Goal: Task Accomplishment & Management: Use online tool/utility

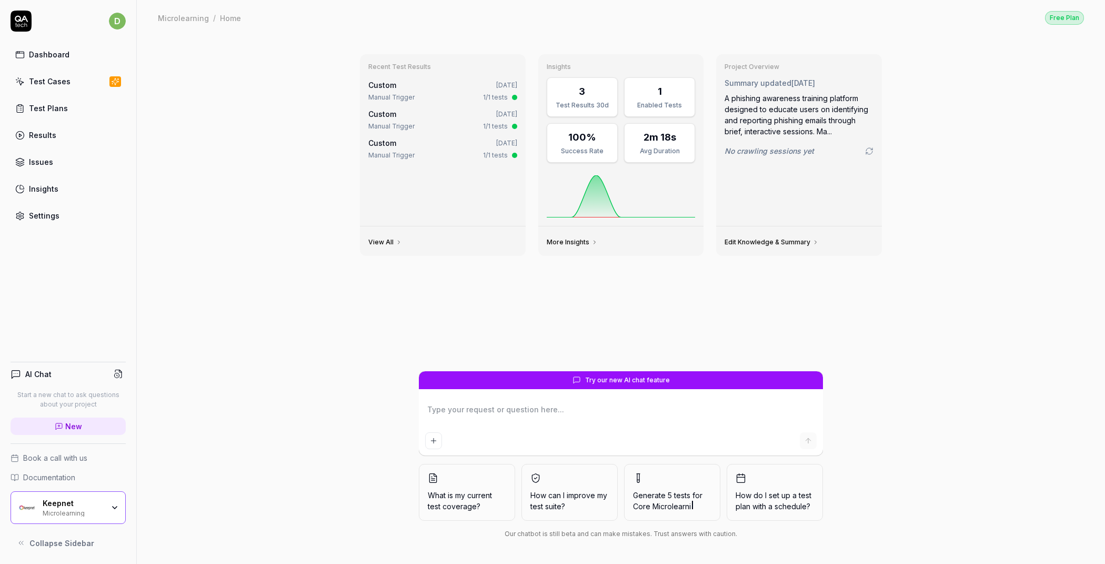
click at [83, 500] on div "Keepnet" at bounding box center [73, 502] width 61 height 9
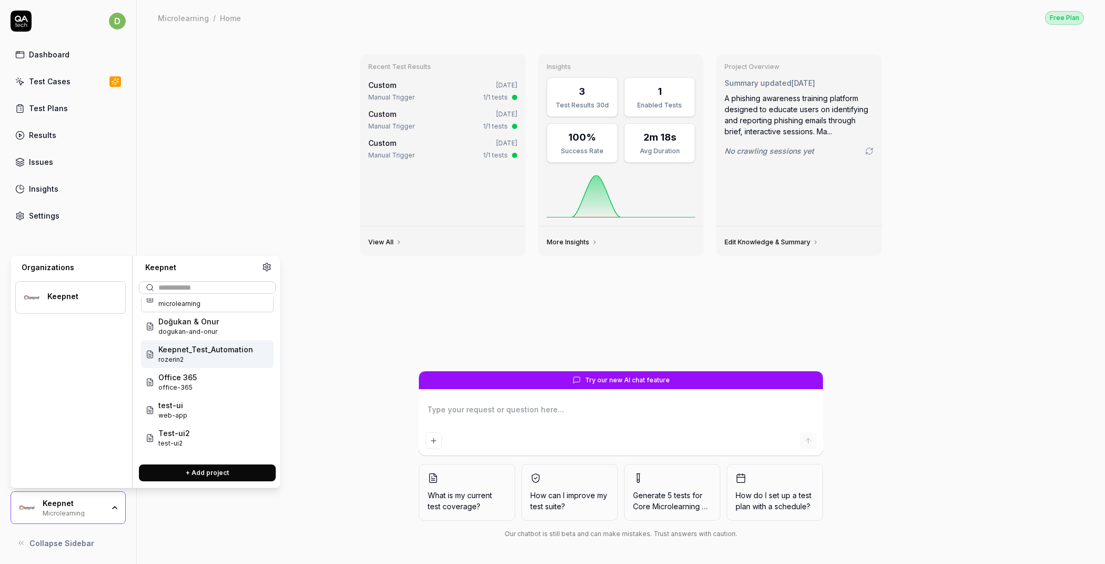
scroll to position [17, 0]
click at [203, 359] on span "rozerin2" at bounding box center [205, 358] width 95 height 9
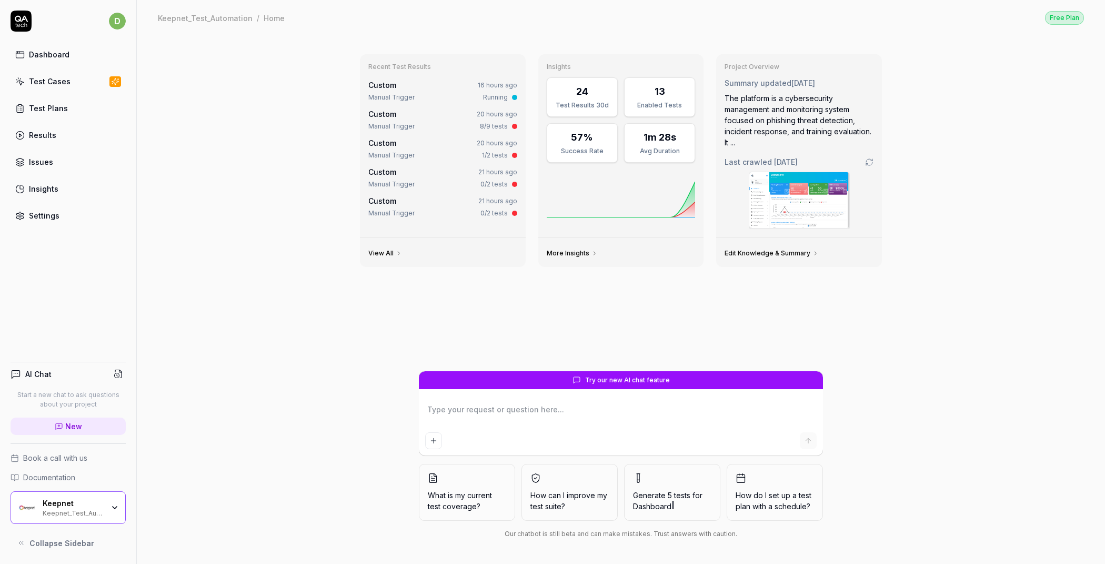
click at [62, 218] on link "Settings" at bounding box center [68, 215] width 115 height 21
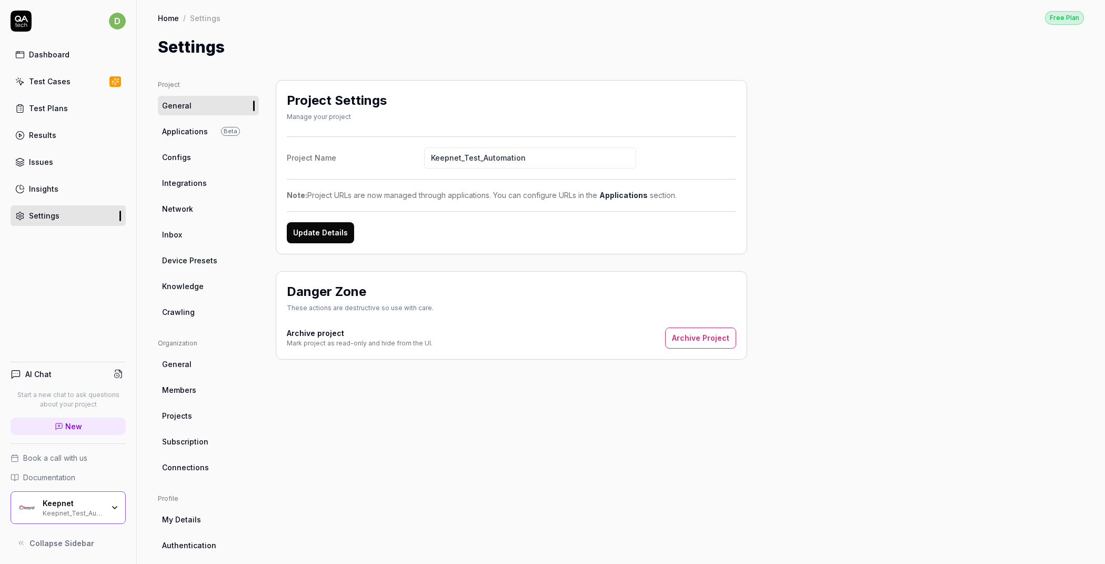
click at [219, 138] on link "Applications Beta" at bounding box center [208, 131] width 101 height 19
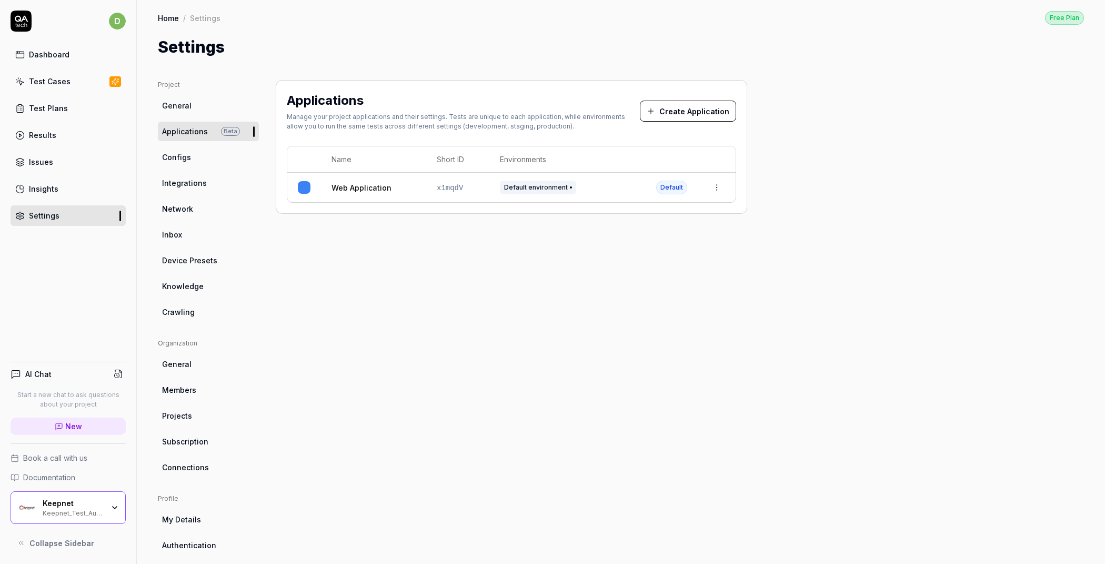
click at [60, 87] on link "Test Cases" at bounding box center [68, 81] width 115 height 21
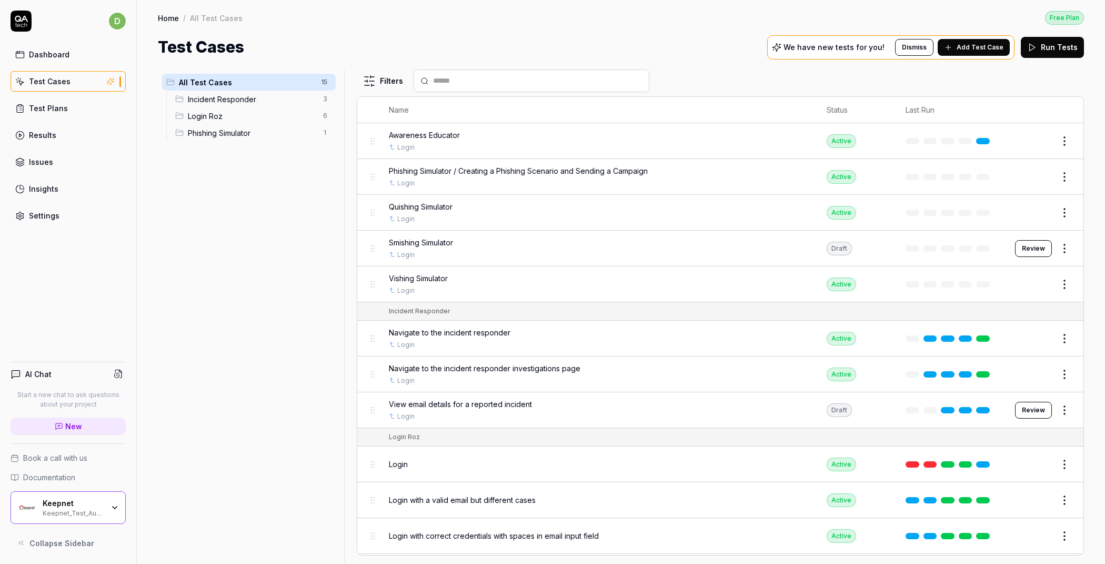
click at [436, 237] on span "Smishing Simulator" at bounding box center [421, 242] width 64 height 11
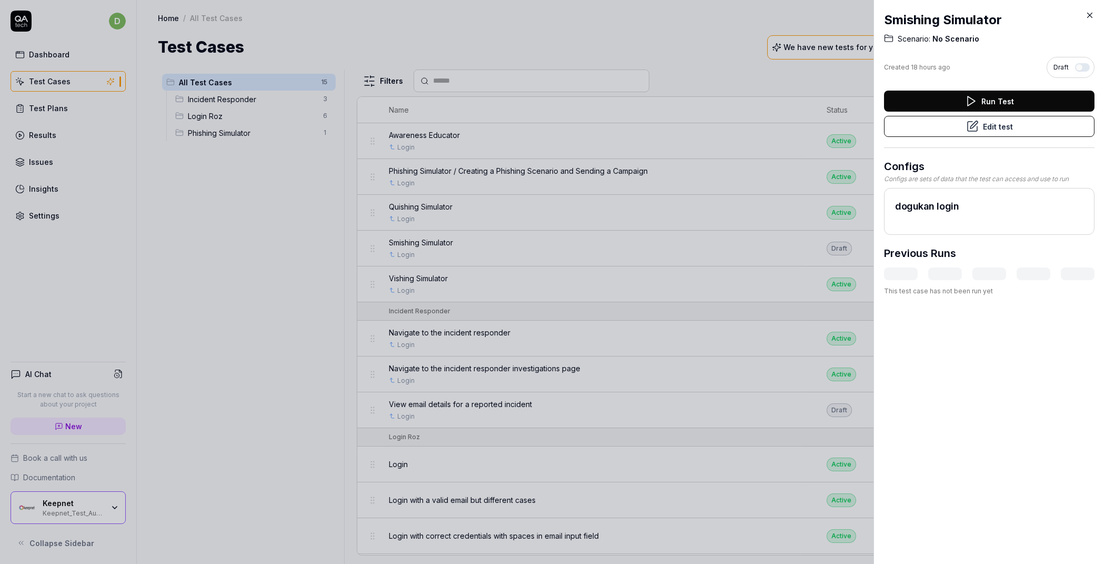
click at [1007, 130] on button "Edit test" at bounding box center [989, 126] width 211 height 21
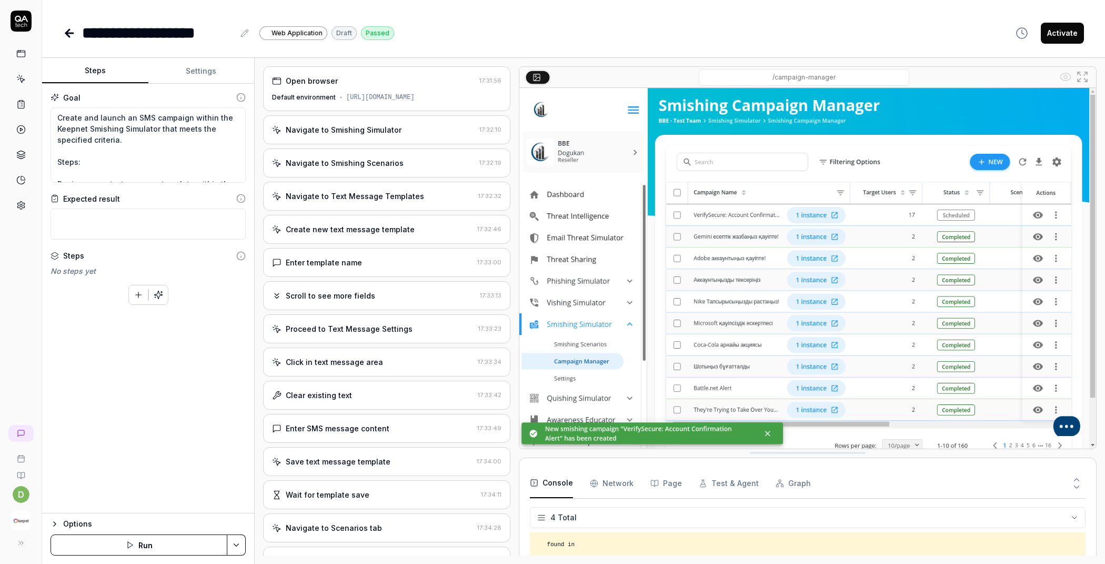
click at [403, 192] on div "Navigate to Text Message Templates" at bounding box center [355, 196] width 138 height 11
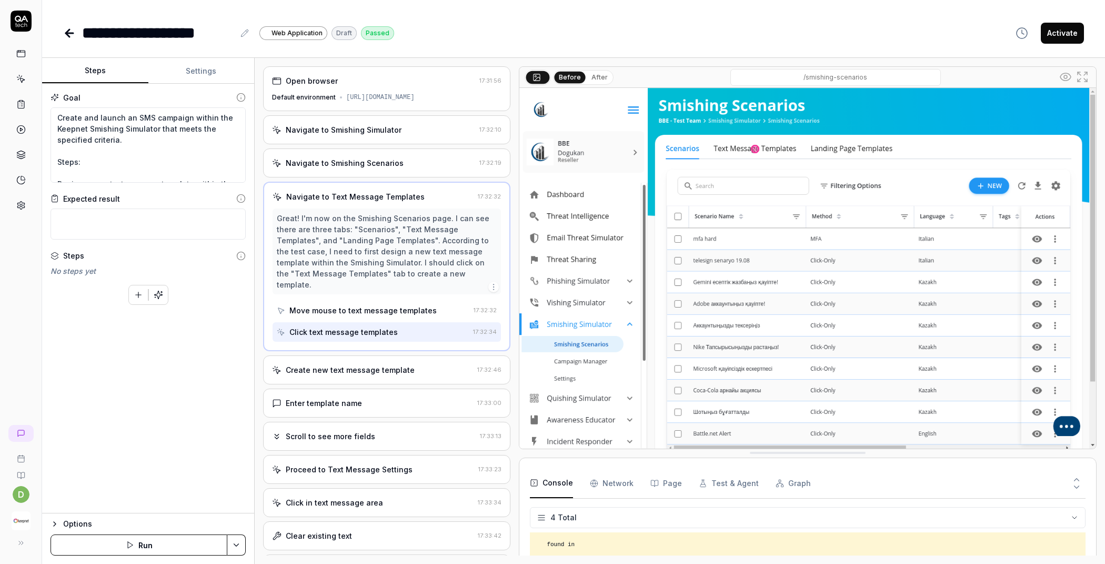
click at [385, 371] on div "Create new text message template" at bounding box center [350, 369] width 129 height 11
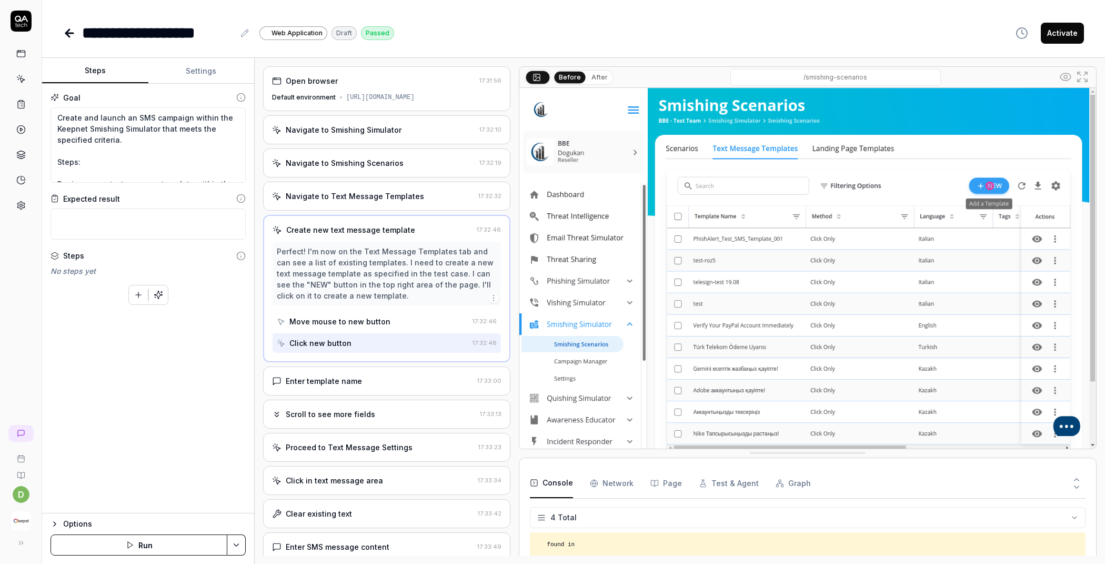
click at [374, 399] on div "Scroll to see more fields 17:33:13" at bounding box center [386, 413] width 247 height 29
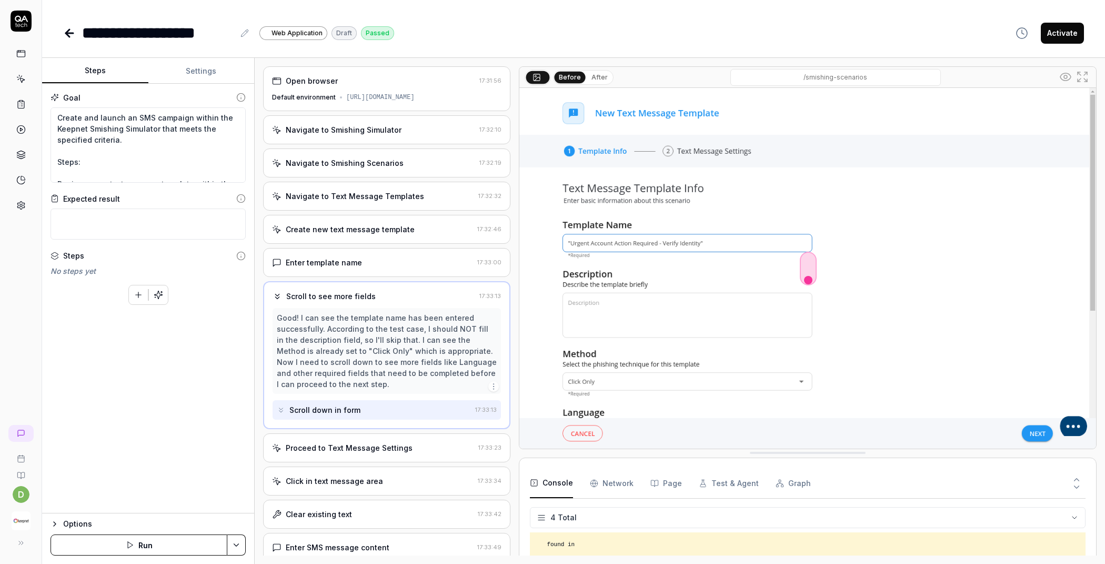
click at [372, 442] on div "Proceed to Text Message Settings" at bounding box center [349, 447] width 127 height 11
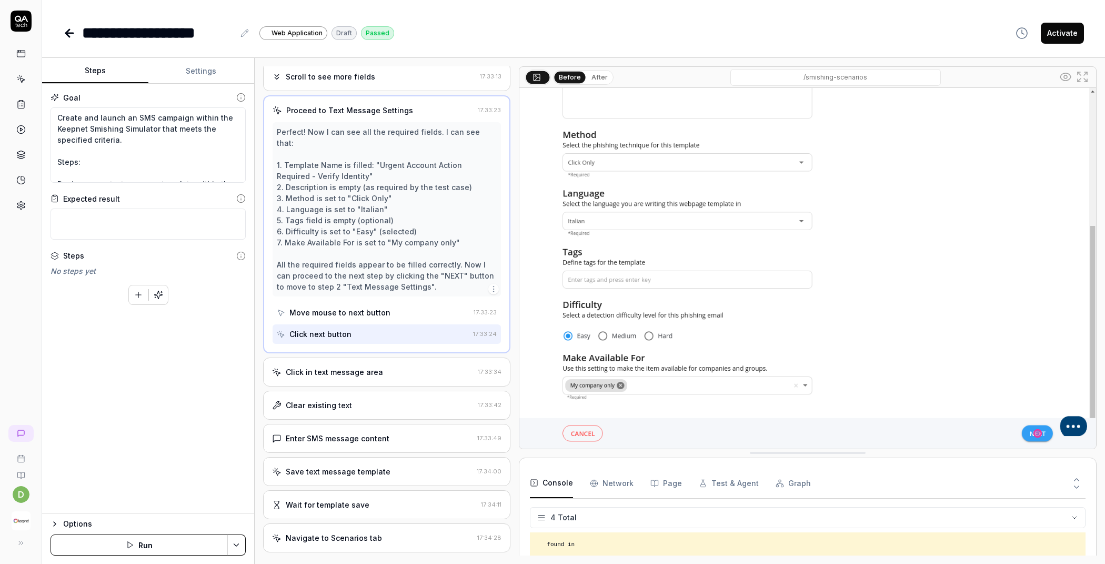
scroll to position [219, 0]
click at [384, 399] on div "Clear existing text" at bounding box center [373, 404] width 202 height 11
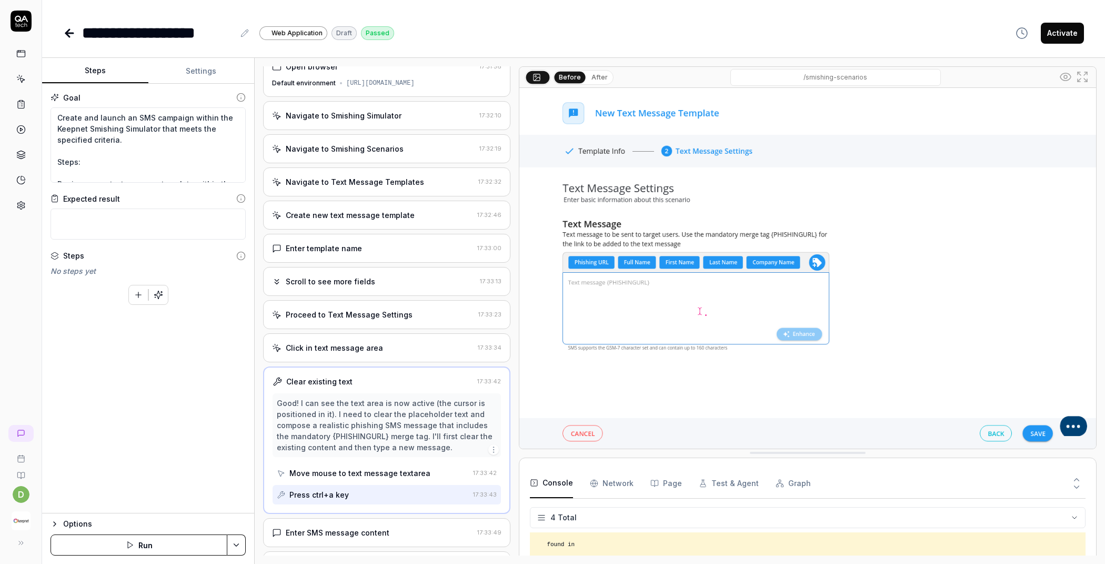
scroll to position [37, 0]
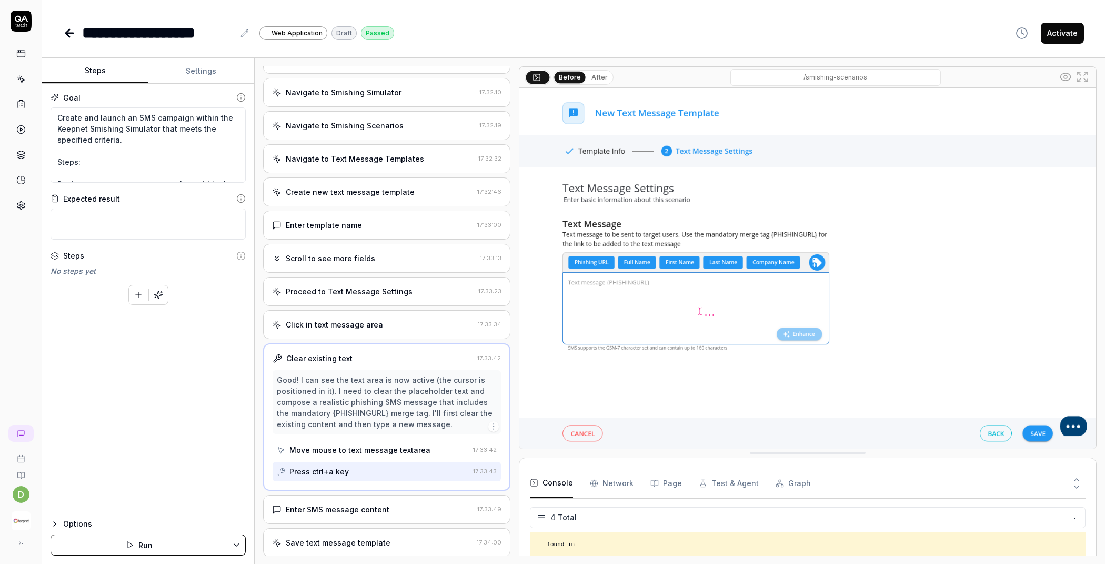
click at [332, 504] on div "Enter SMS message content" at bounding box center [338, 509] width 104 height 11
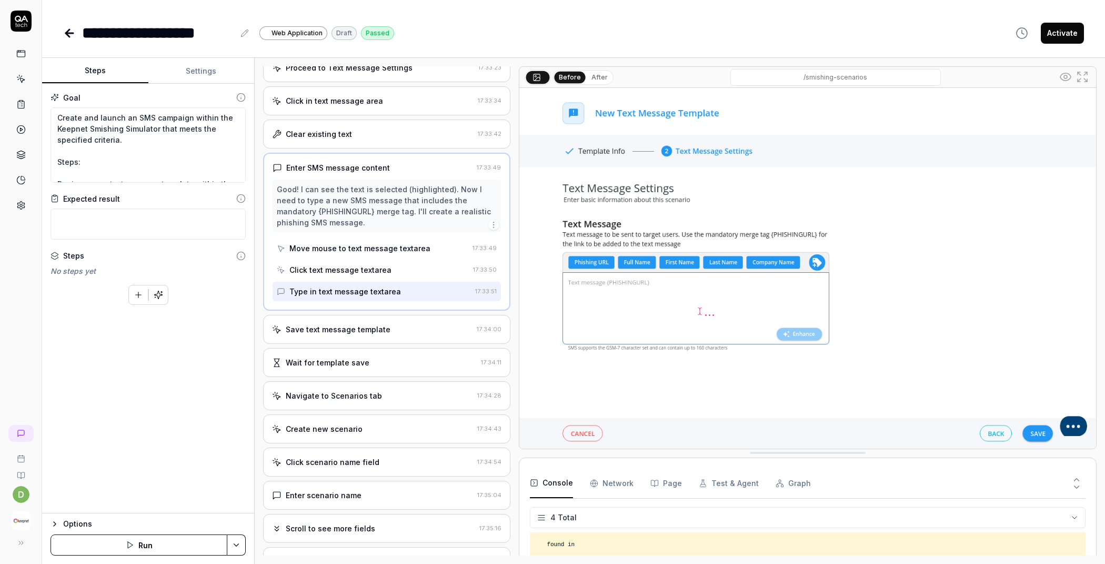
click at [368, 333] on div "Save text message template 17:34:00" at bounding box center [386, 329] width 247 height 29
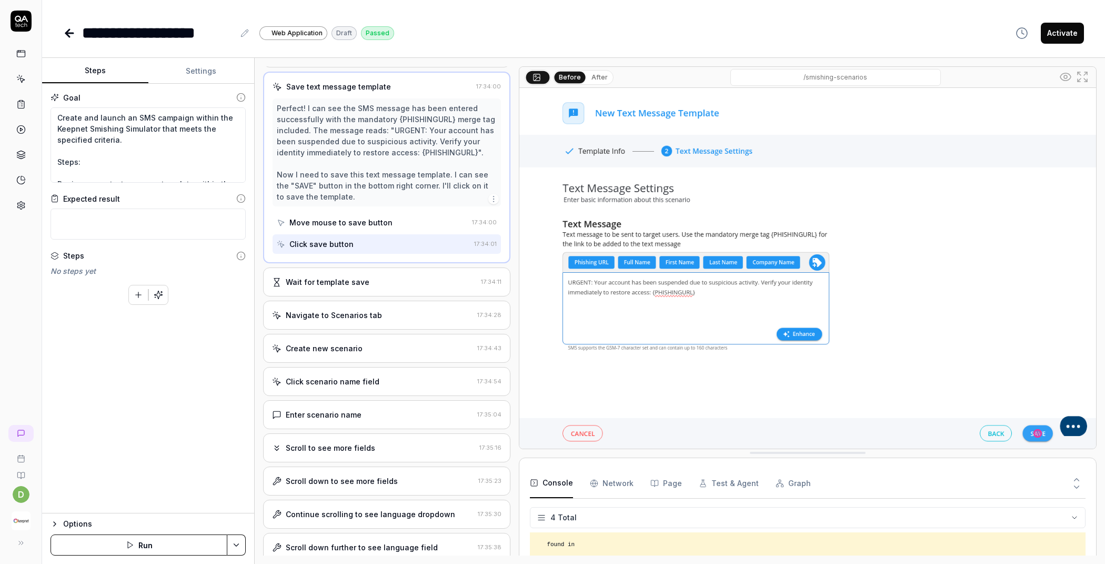
click at [366, 287] on div "Wait for template save 17:34:11" at bounding box center [386, 281] width 247 height 29
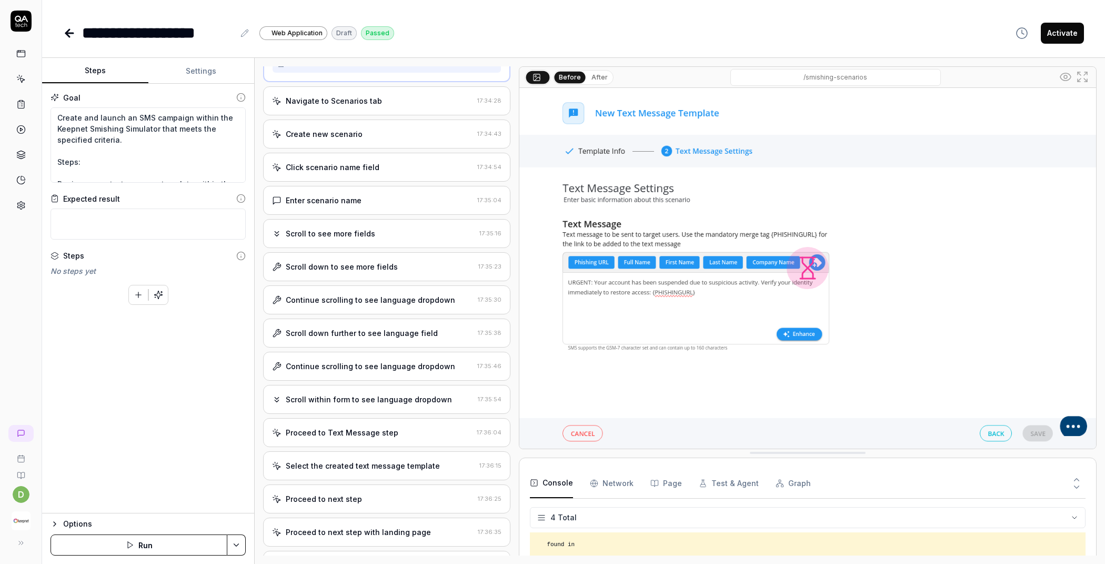
scroll to position [0, 0]
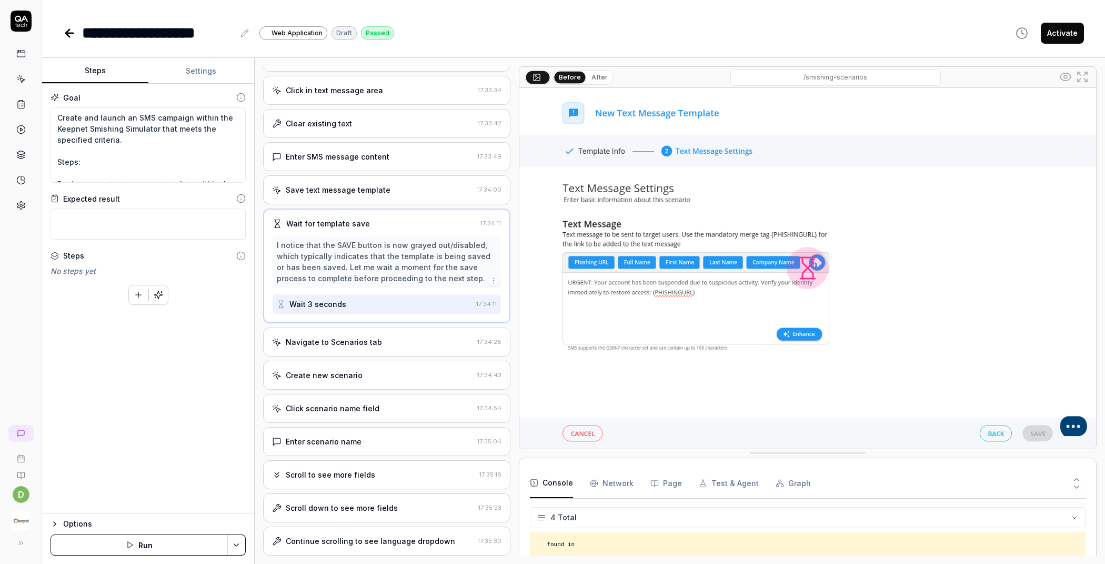
click at [378, 341] on div "Navigate to Scenarios tab" at bounding box center [372, 341] width 201 height 11
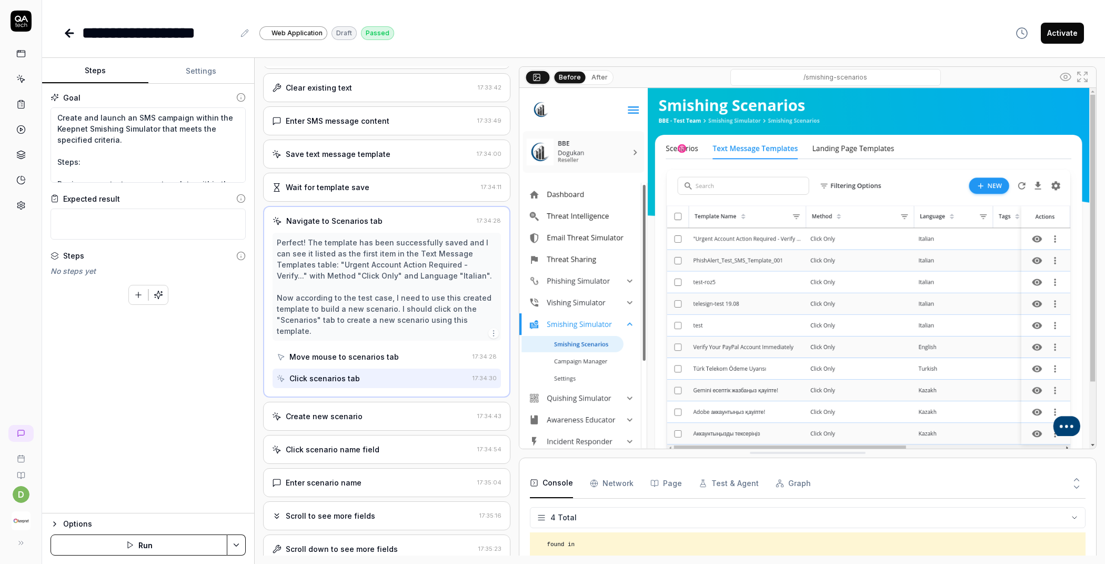
click at [351, 411] on div "Create new scenario" at bounding box center [324, 416] width 77 height 11
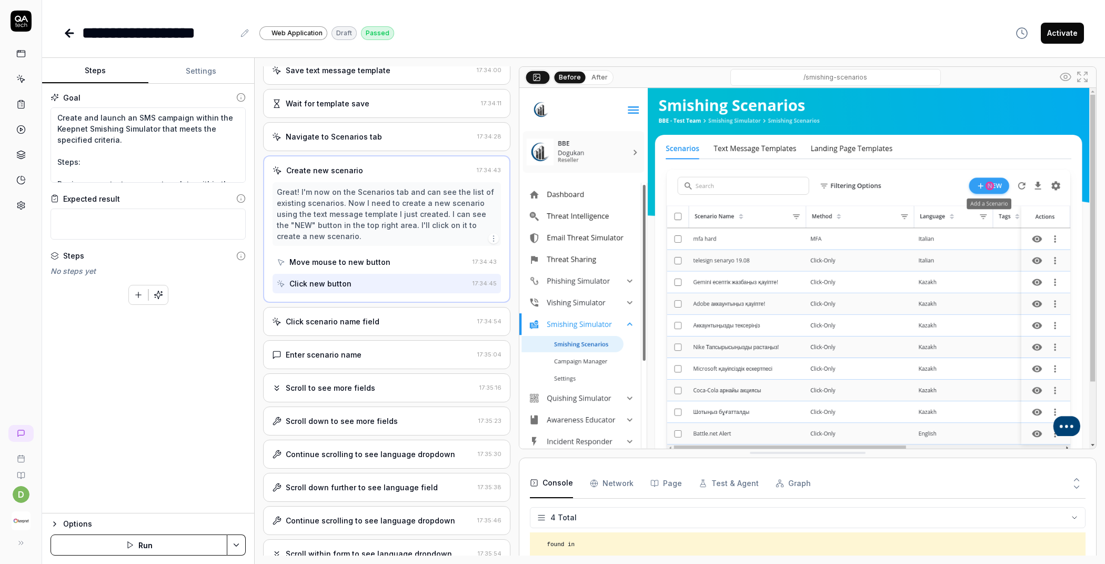
scroll to position [394, 0]
click at [408, 447] on div "Continue scrolling to see language dropdown" at bounding box center [370, 451] width 169 height 11
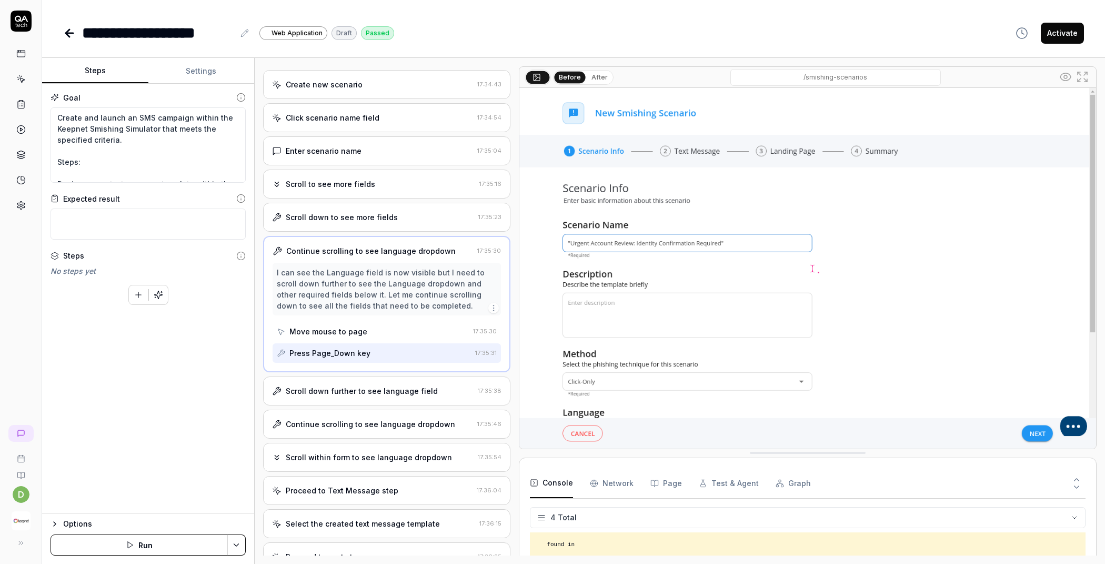
scroll to position [526, 0]
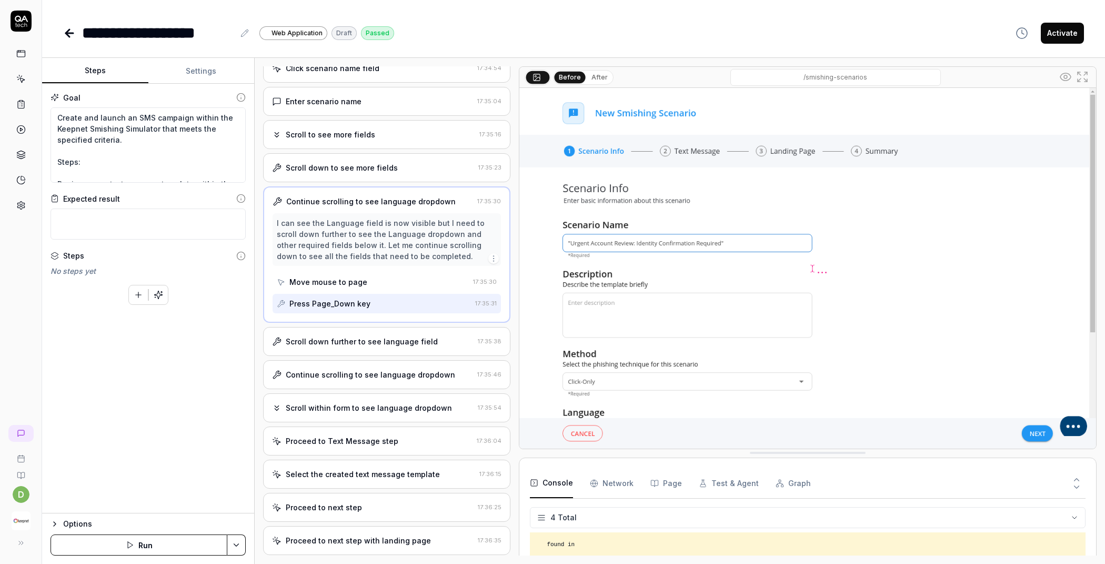
click at [412, 339] on div "Scroll down further to see language field 17:35:38" at bounding box center [386, 341] width 247 height 29
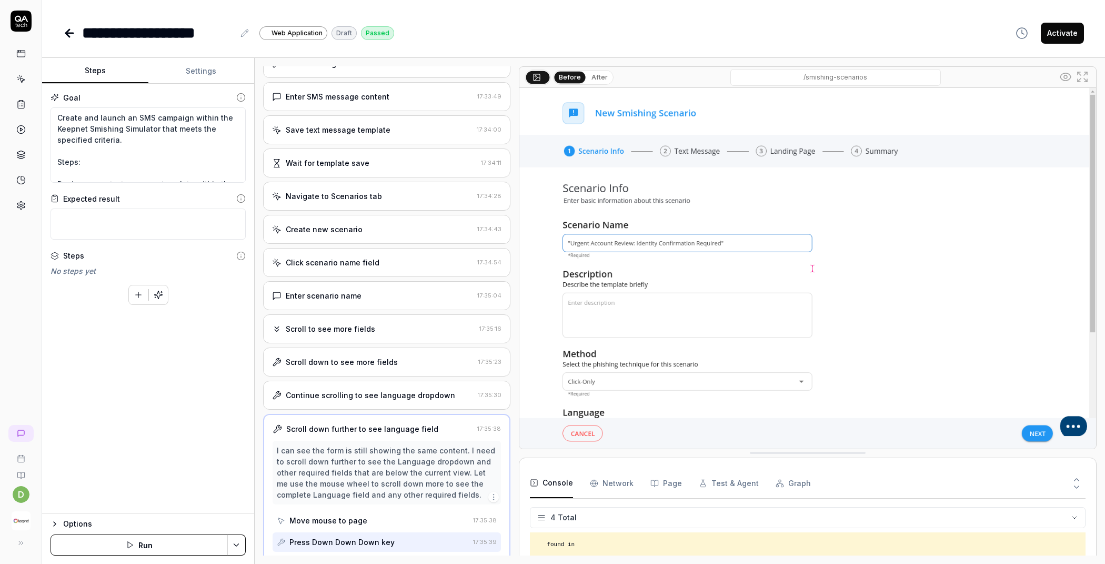
scroll to position [533, 0]
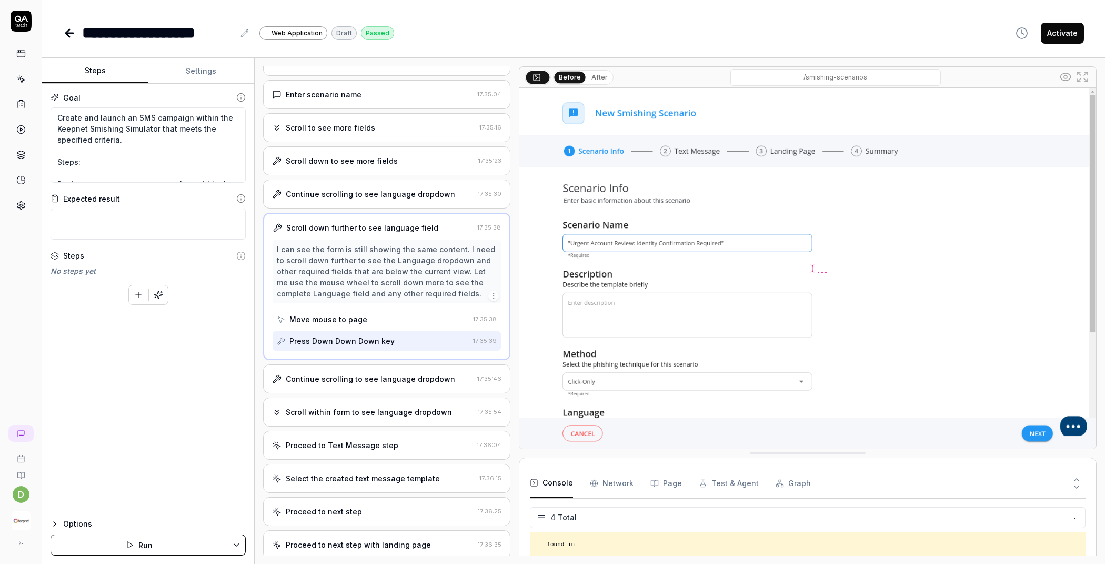
click at [415, 406] on div "Scroll within form to see language dropdown" at bounding box center [369, 411] width 166 height 11
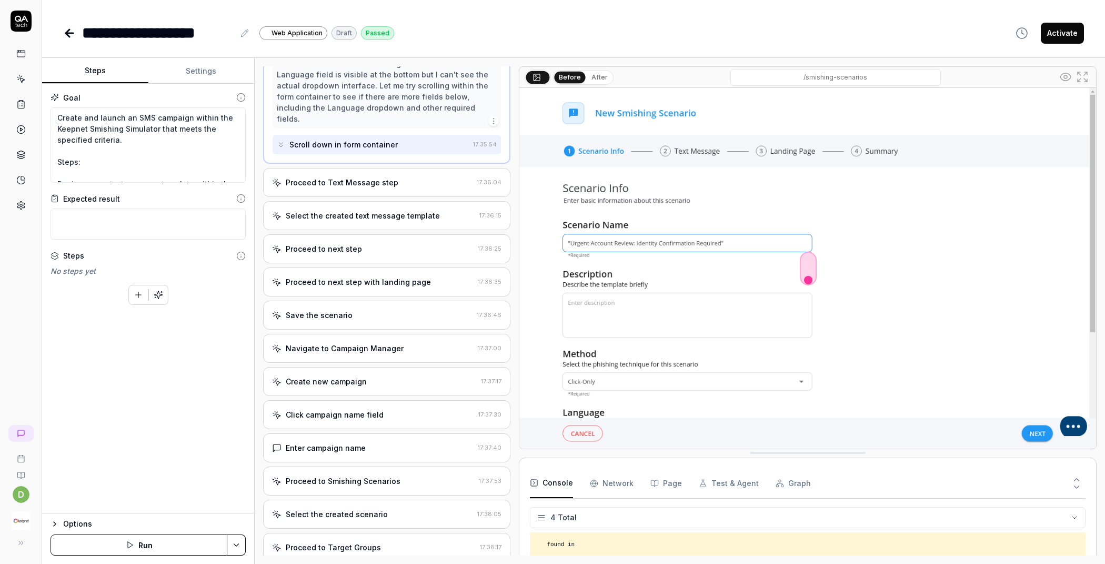
scroll to position [780, 0]
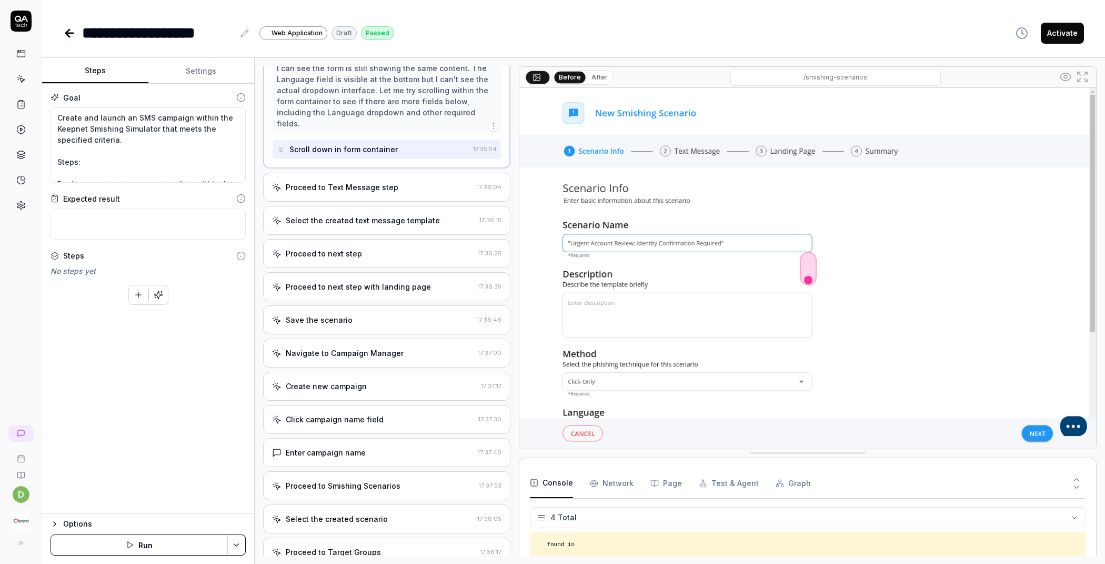
click at [398, 248] on div "Proceed to next step" at bounding box center [373, 253] width 202 height 11
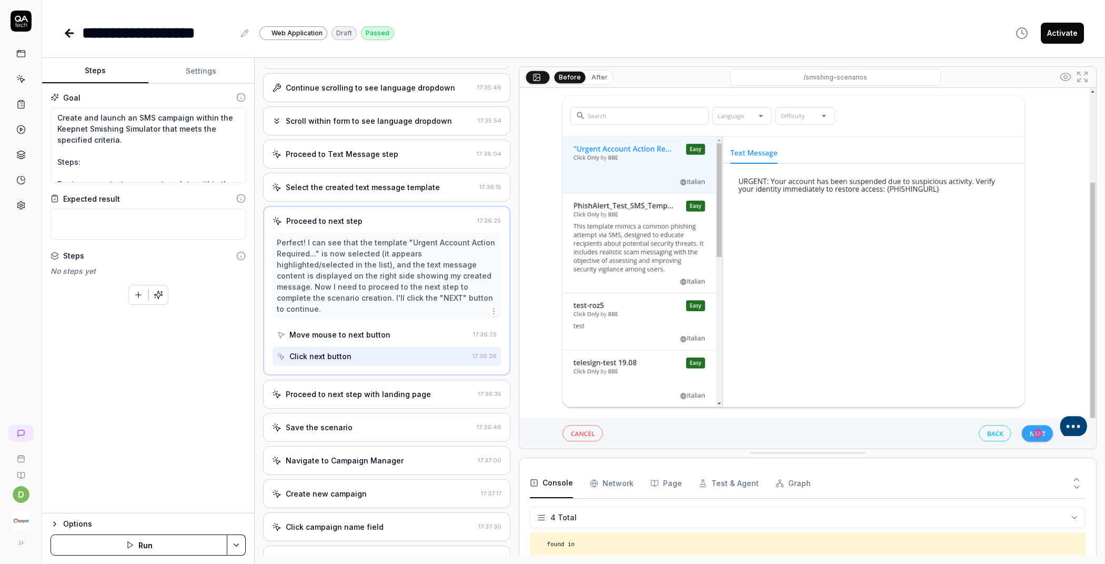
click at [399, 388] on div "Proceed to next step with landing page" at bounding box center [358, 393] width 145 height 11
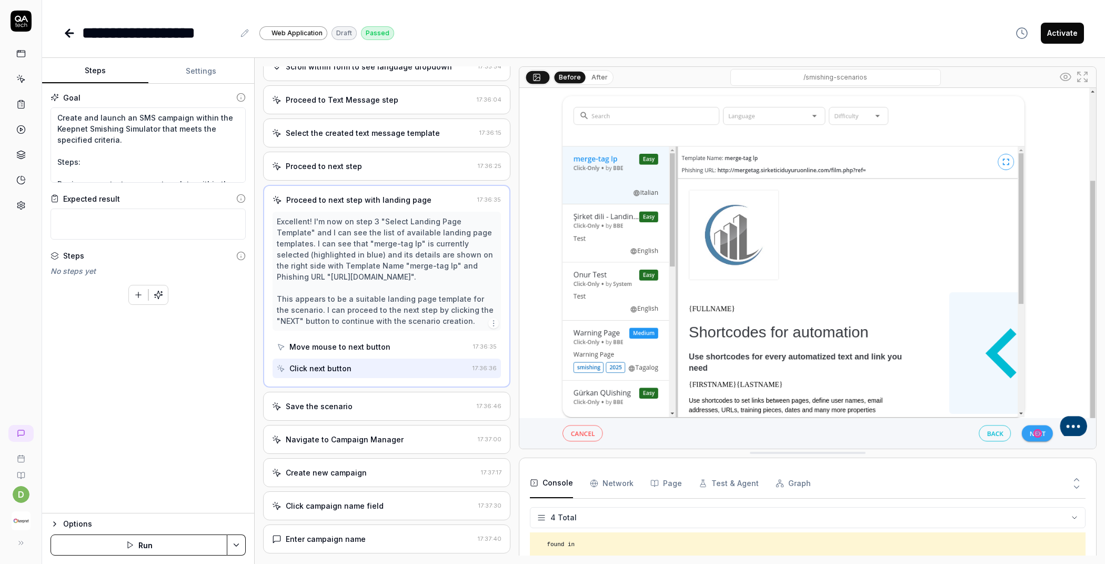
click at [388, 440] on div "Navigate to Campaign Manager" at bounding box center [345, 439] width 118 height 11
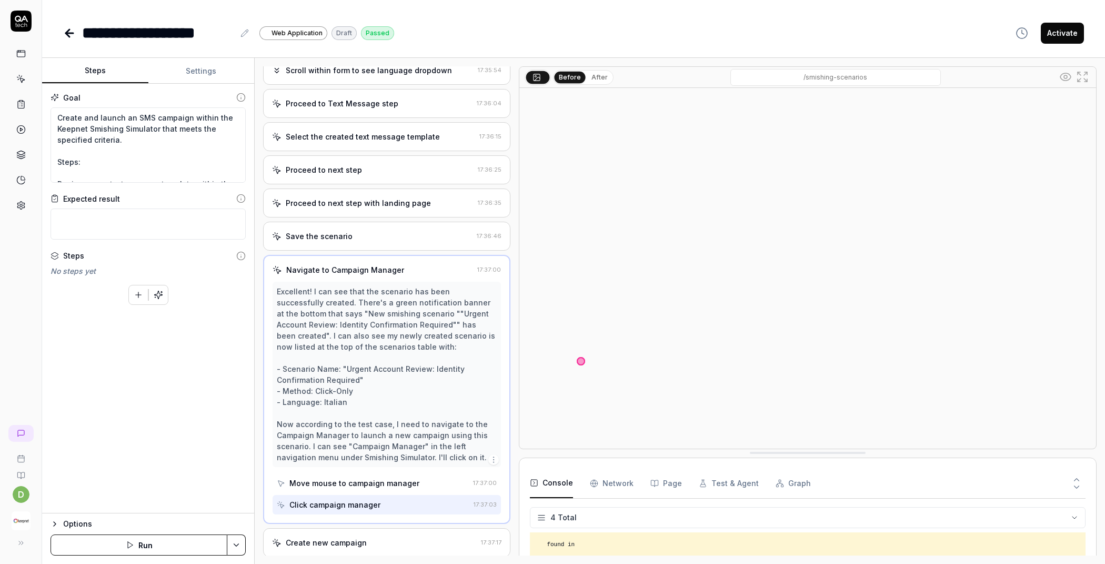
scroll to position [920, 0]
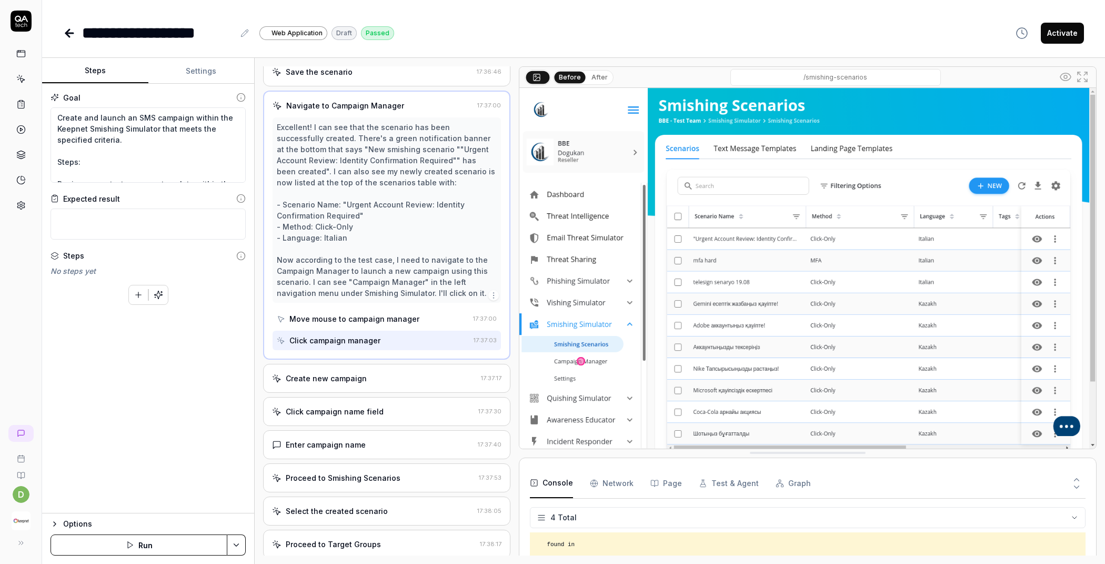
click at [383, 406] on div "Click campaign name field 17:37:30" at bounding box center [386, 411] width 247 height 29
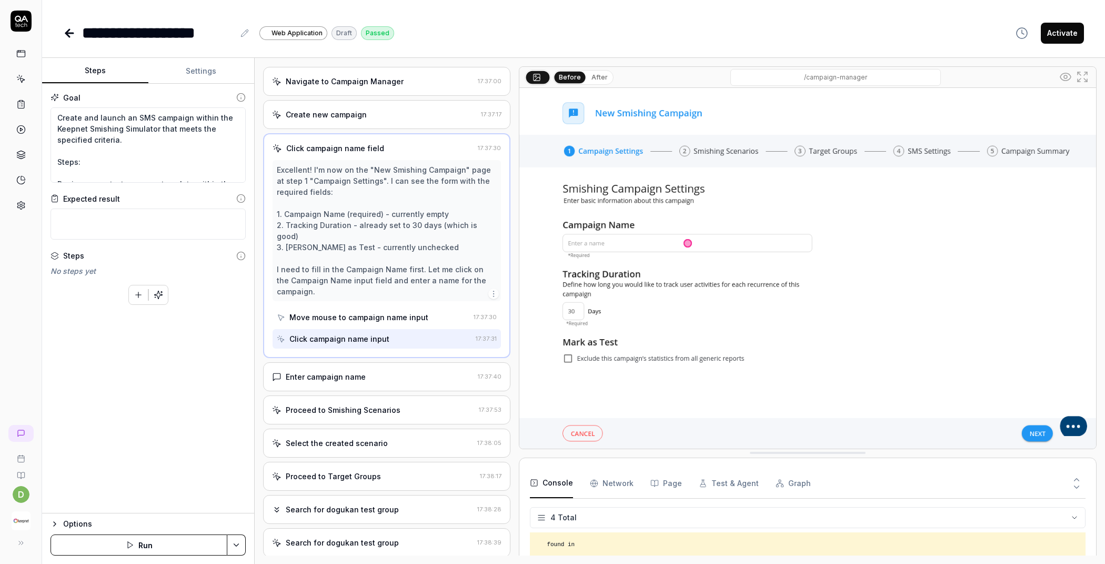
click at [397, 404] on div "Proceed to Smishing Scenarios" at bounding box center [373, 409] width 203 height 11
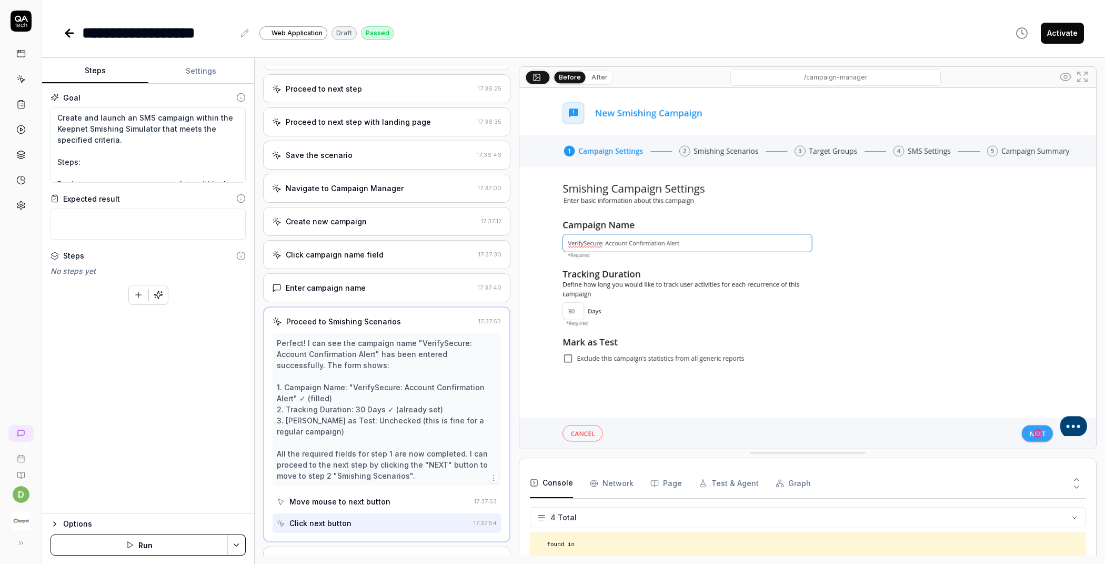
scroll to position [979, 0]
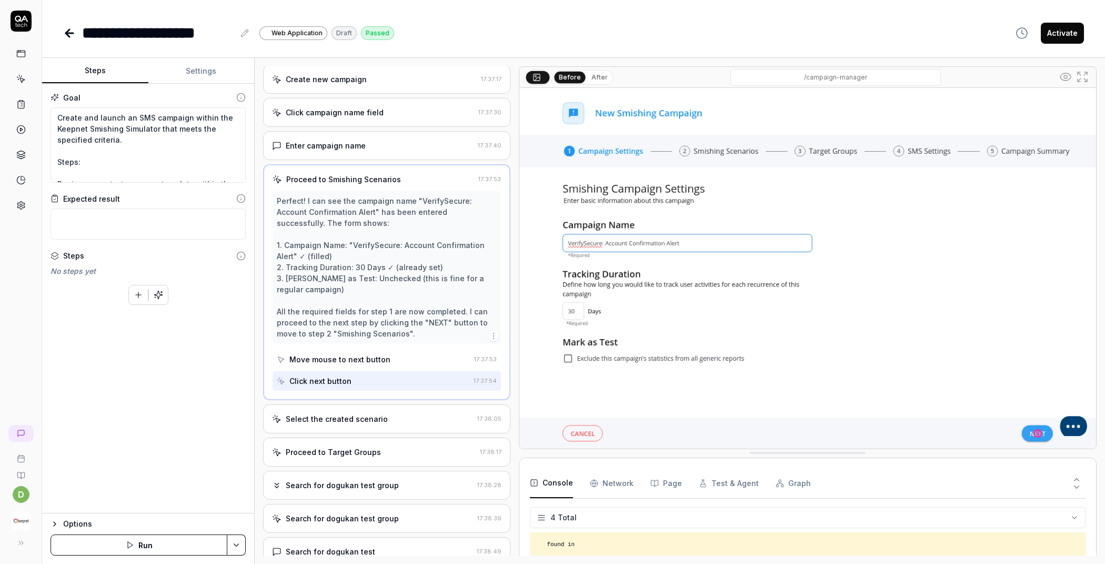
click at [383, 446] on div "Proceed to Target Groups" at bounding box center [374, 451] width 204 height 11
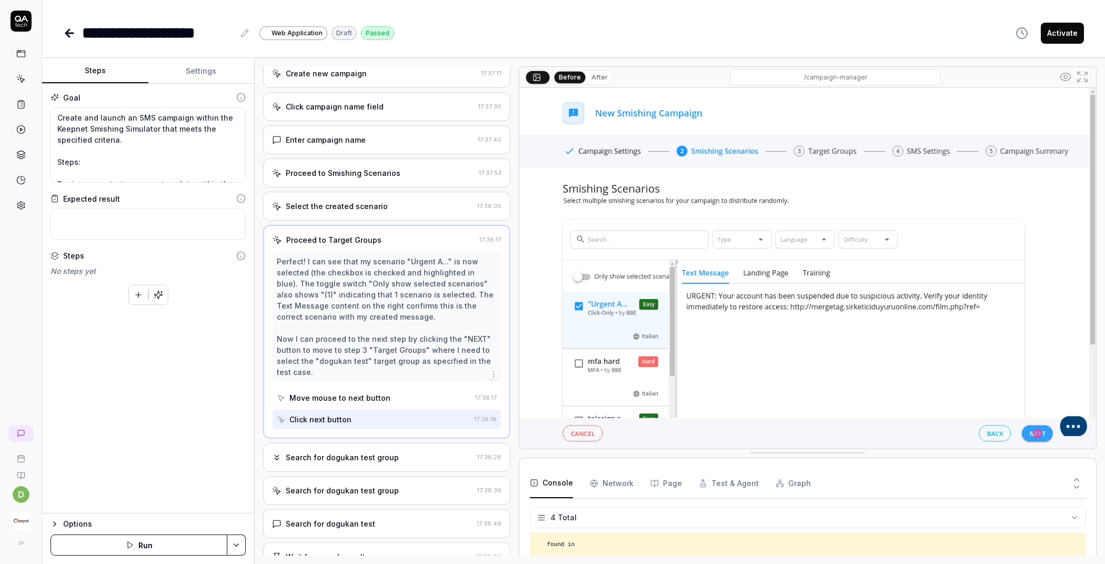
click at [377, 452] on div "Search for dogukan test group" at bounding box center [342, 457] width 113 height 11
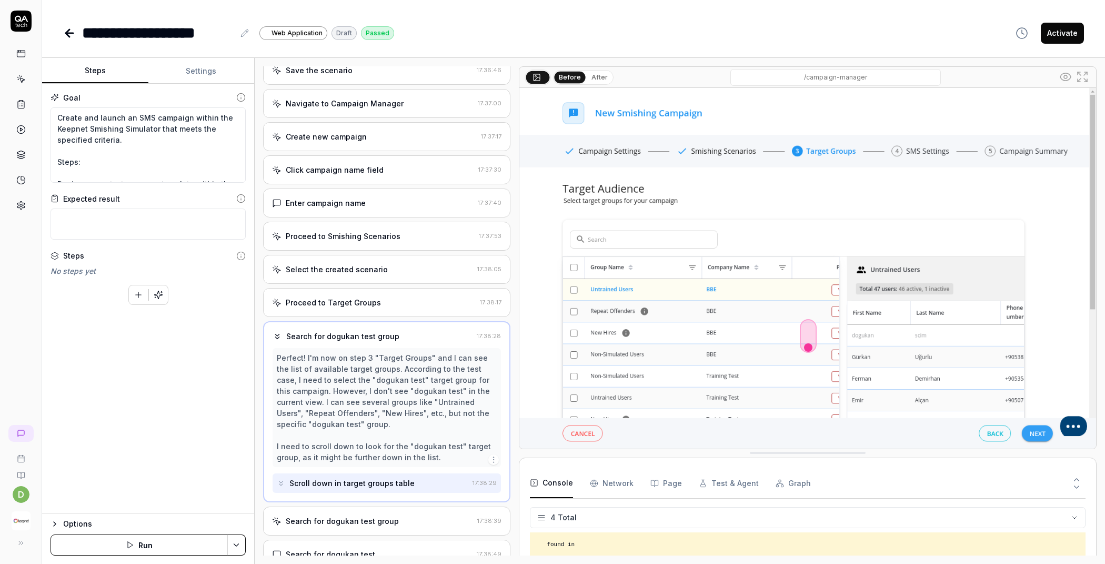
scroll to position [960, 0]
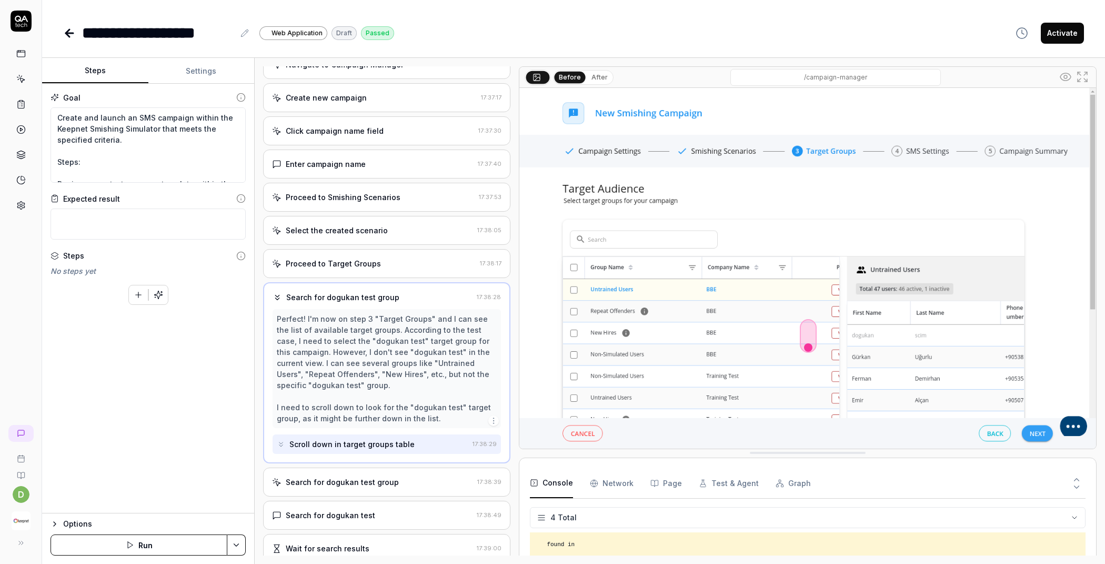
click at [347, 476] on div "Search for dogukan test group" at bounding box center [342, 481] width 113 height 11
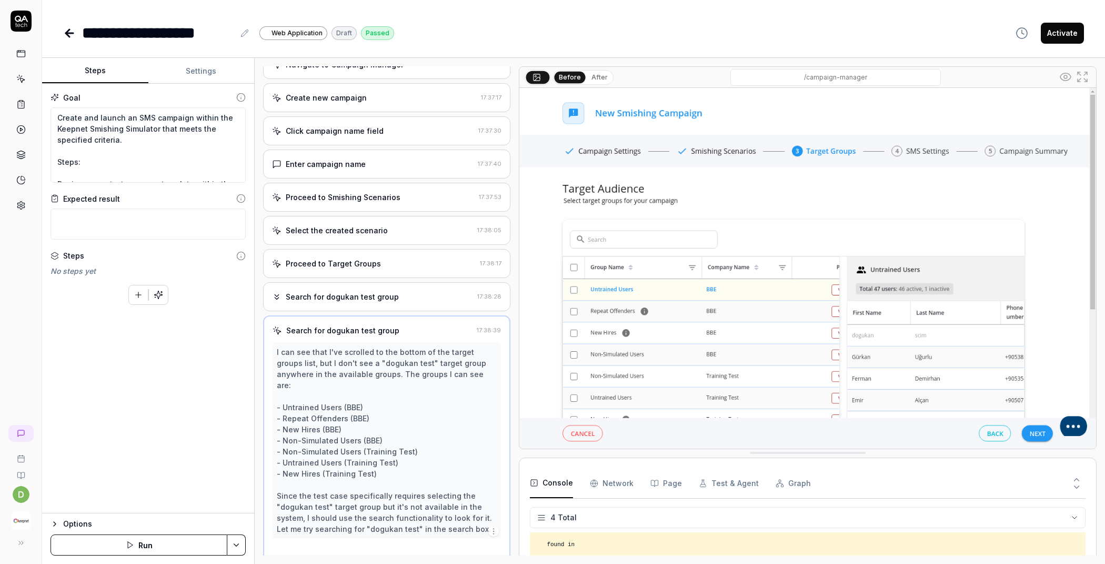
scroll to position [974, 0]
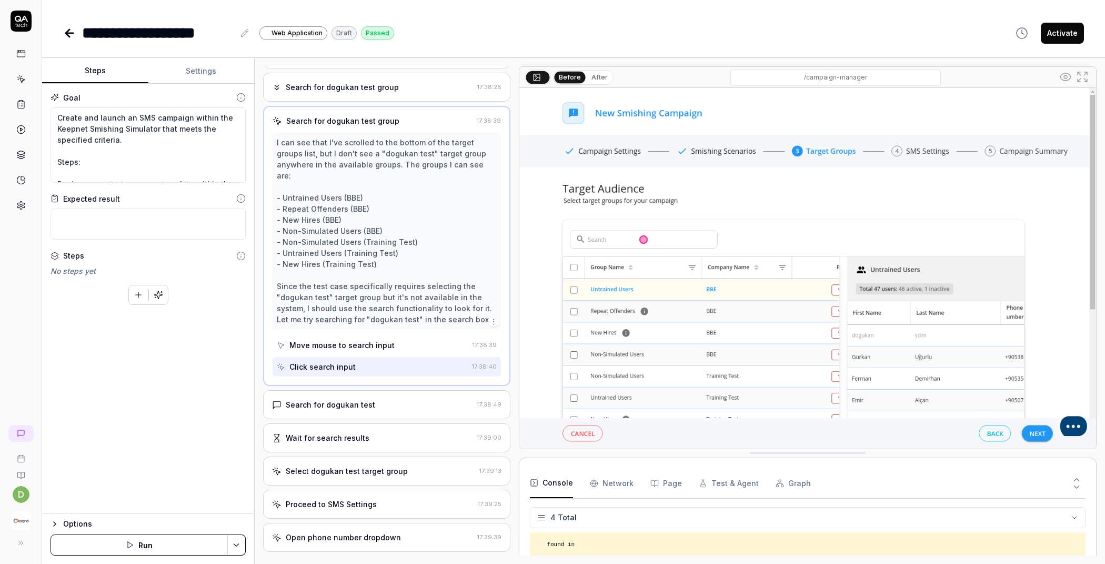
click at [371, 399] on div "Search for dogukan test" at bounding box center [372, 404] width 201 height 11
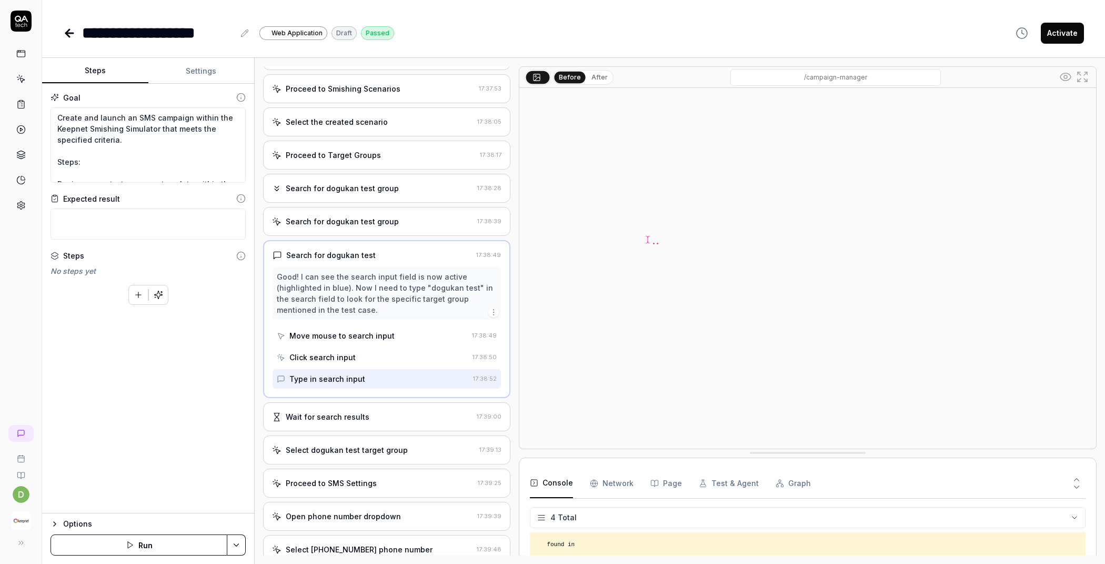
click at [382, 411] on div "Wait for search results" at bounding box center [372, 416] width 201 height 11
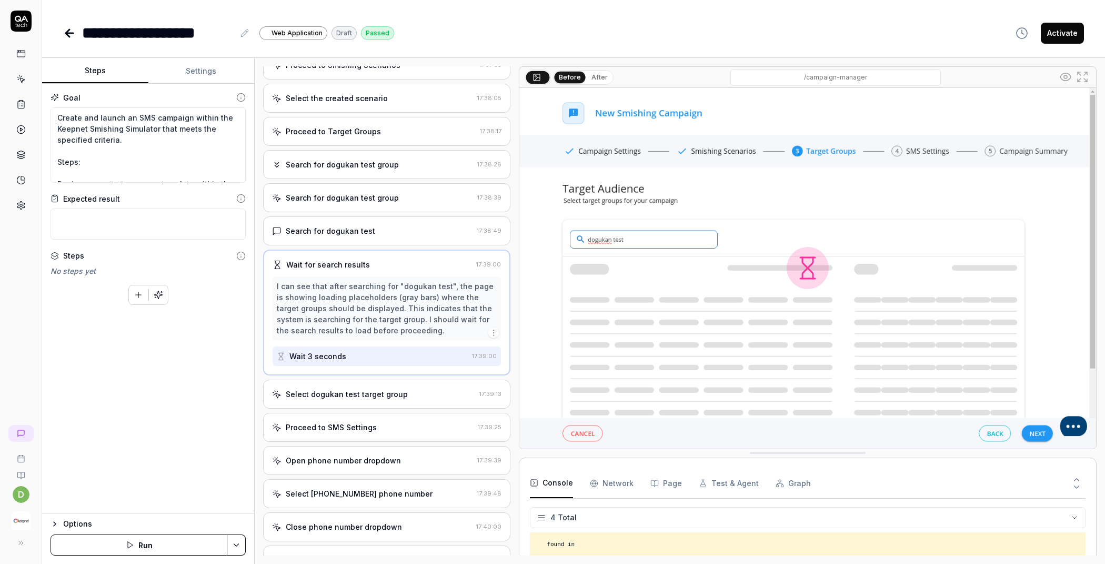
click at [386, 389] on div "Select dogukan test target group 17:39:13" at bounding box center [386, 393] width 247 height 29
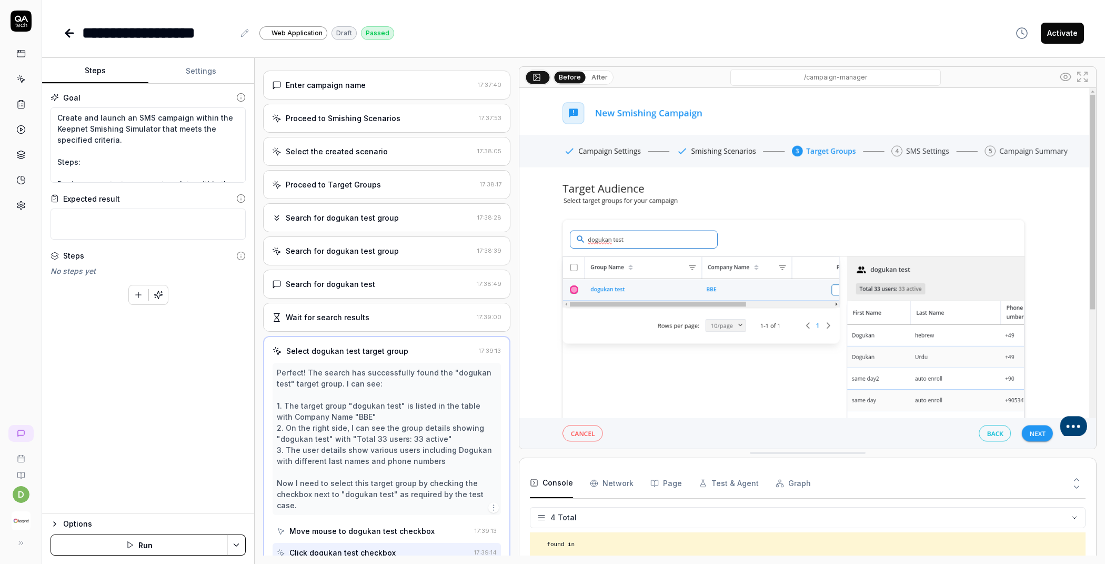
scroll to position [1042, 0]
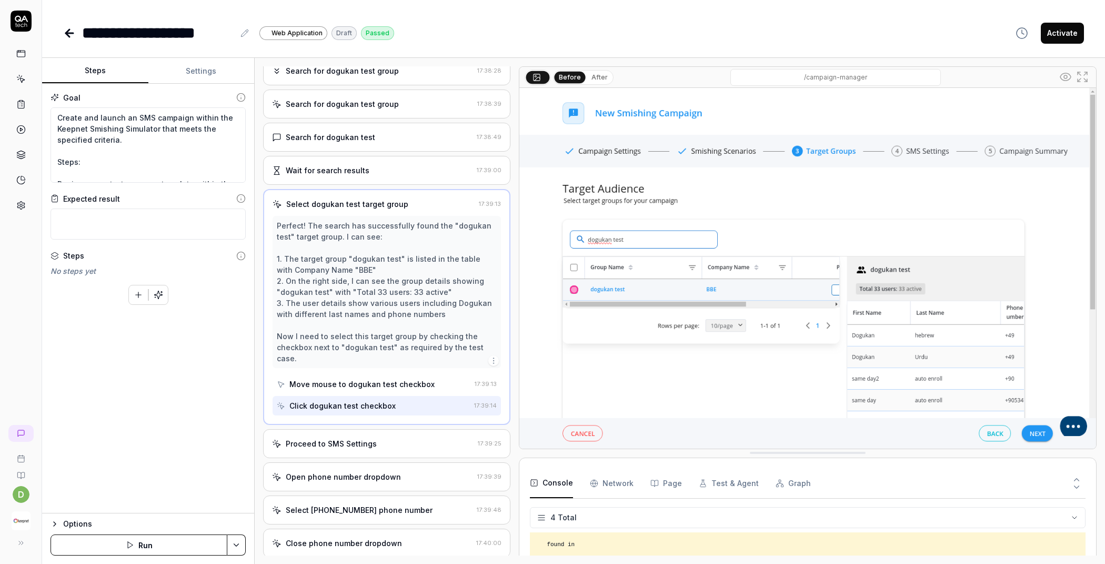
click at [359, 438] on div "Proceed to SMS Settings" at bounding box center [331, 443] width 91 height 11
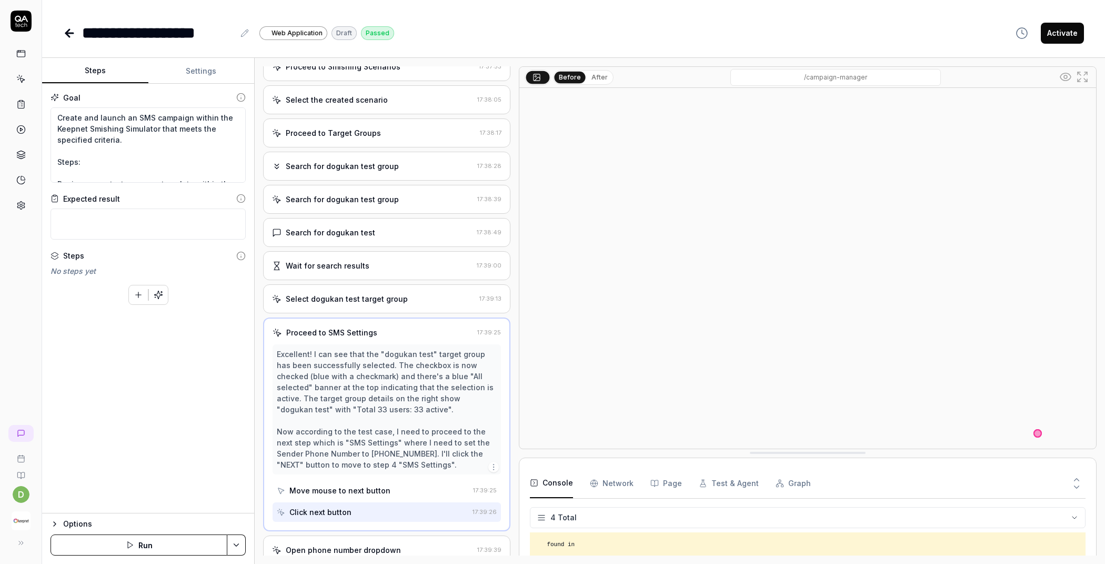
scroll to position [1198, 0]
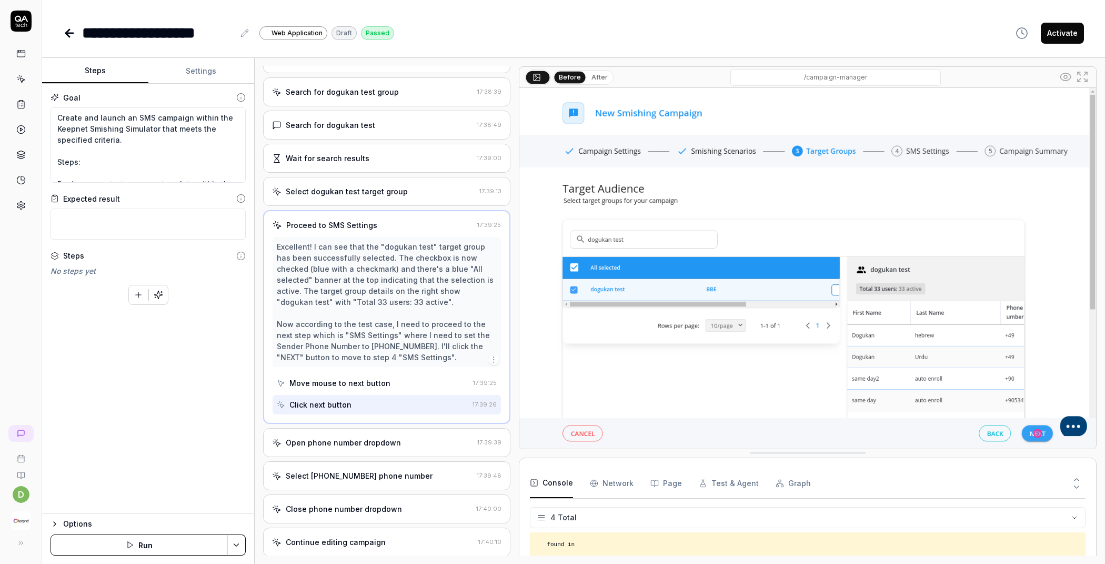
click at [357, 437] on div "Open phone number dropdown" at bounding box center [343, 442] width 115 height 11
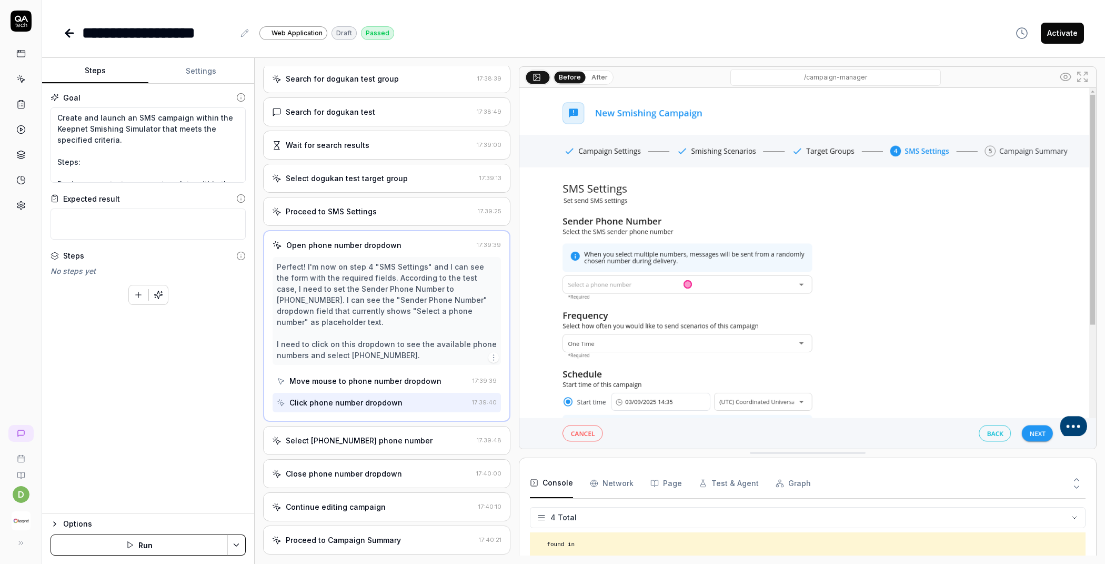
click at [365, 431] on div "Select [PHONE_NUMBER] phone number 17:39:48" at bounding box center [386, 440] width 247 height 29
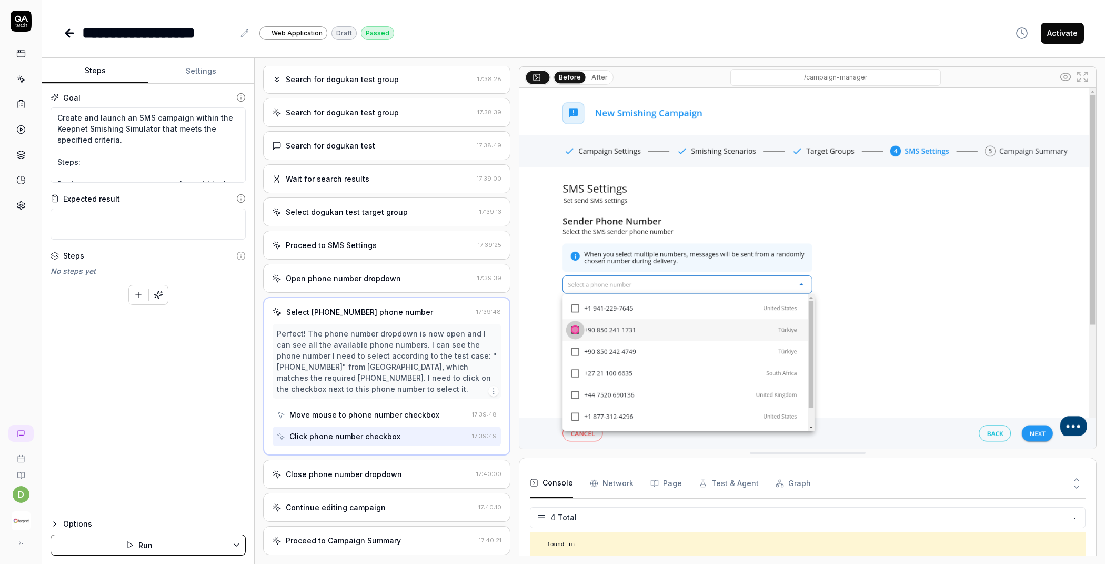
scroll to position [1301, 0]
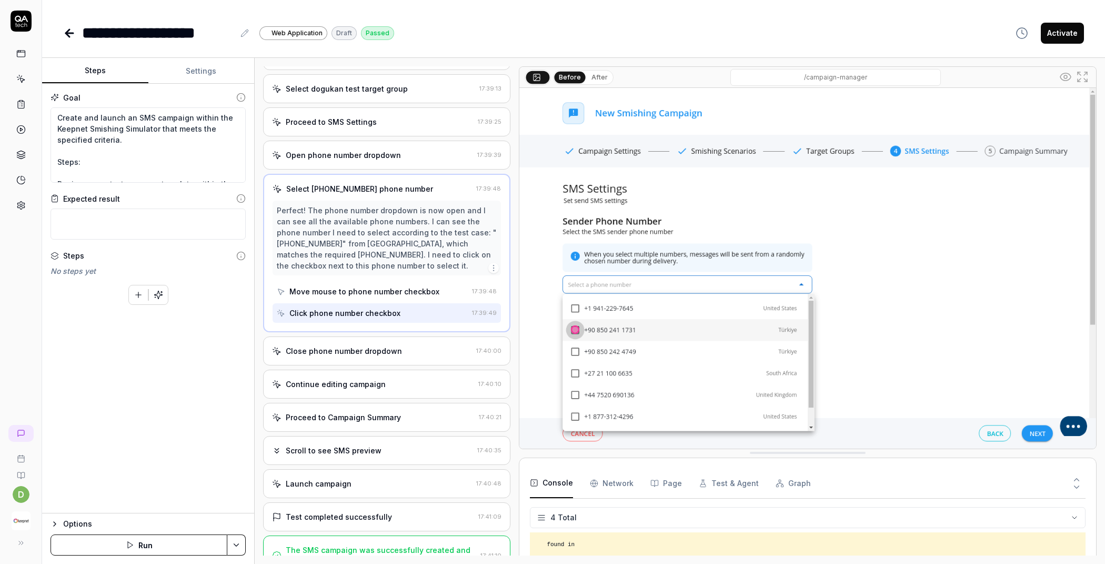
click at [395, 345] on div "Close phone number dropdown" at bounding box center [344, 350] width 116 height 11
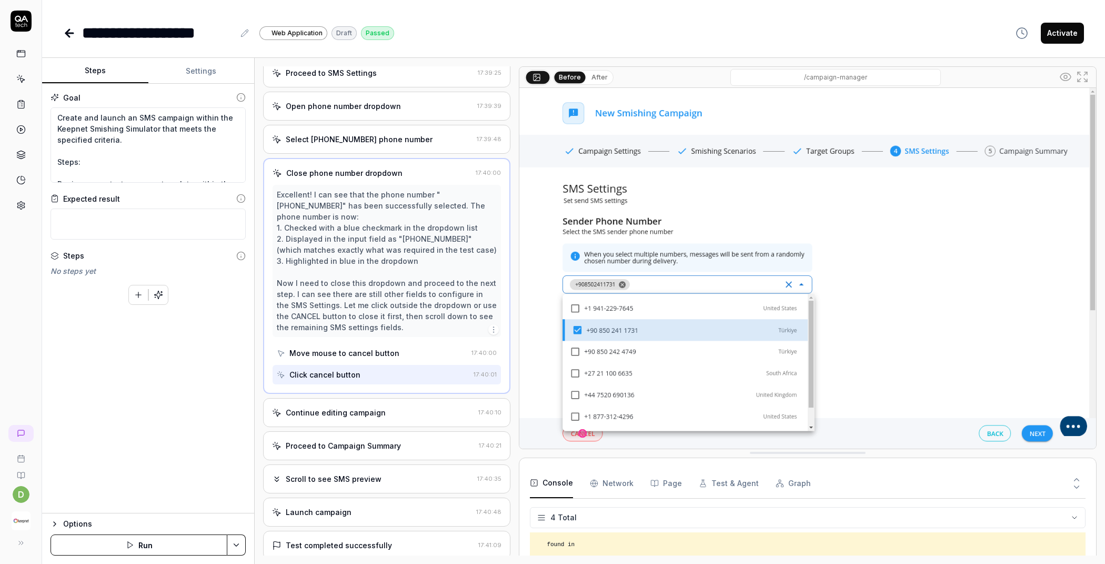
click at [374, 400] on div "Continue editing campaign 17:40:10" at bounding box center [386, 412] width 247 height 29
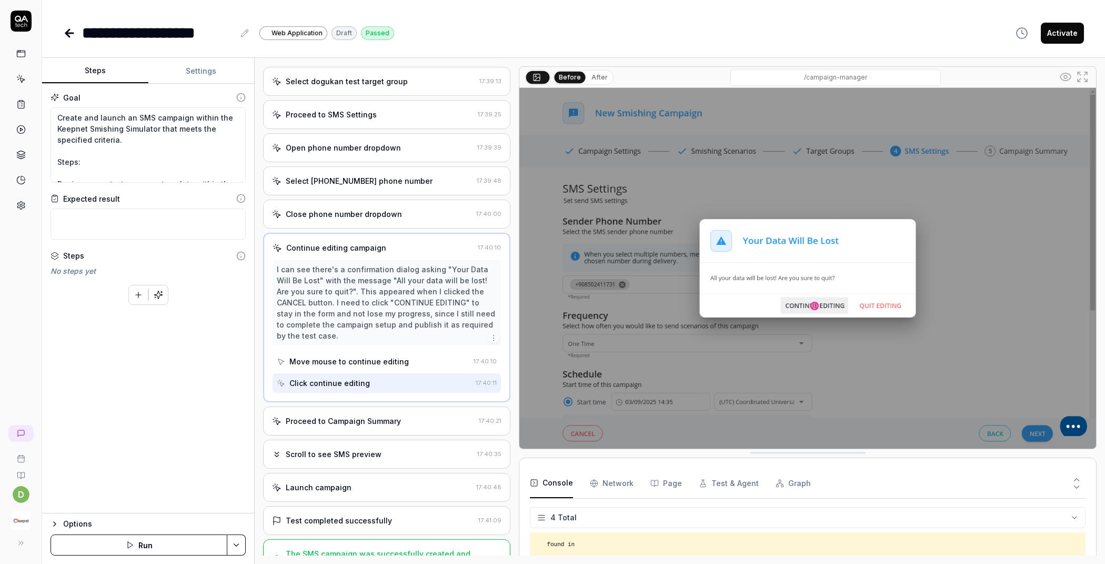
click at [379, 415] on div "Proceed to Campaign Summary" at bounding box center [343, 420] width 115 height 11
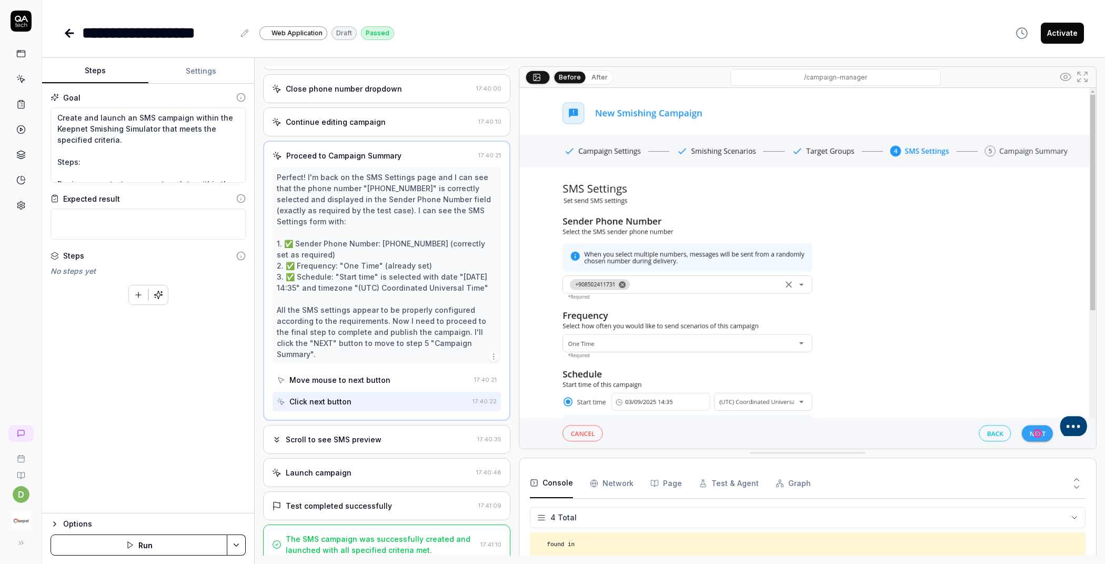
click at [366, 434] on div "Scroll to see SMS preview" at bounding box center [334, 439] width 96 height 11
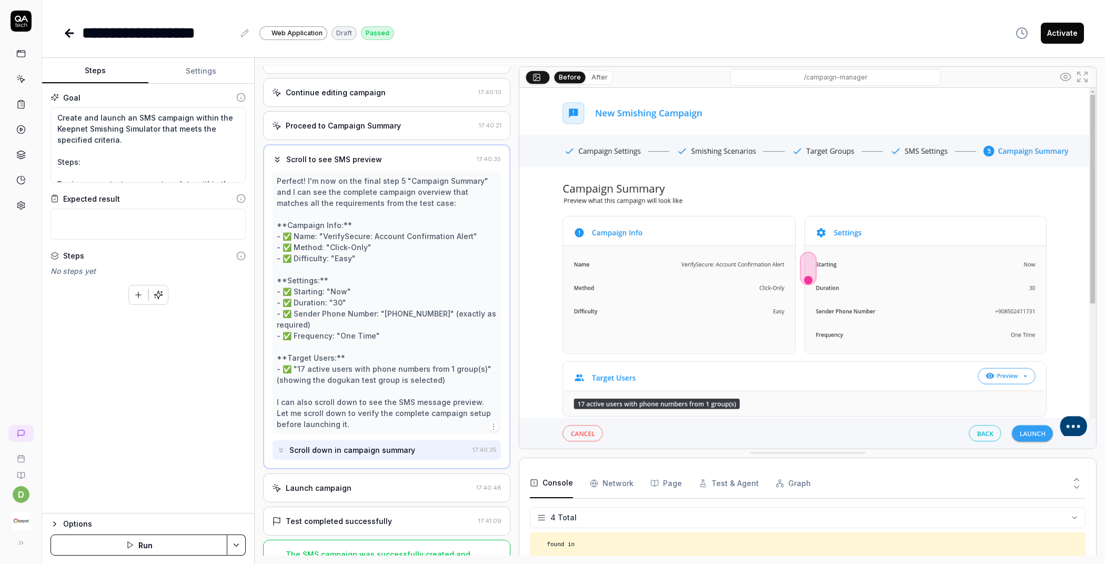
scroll to position [1467, 0]
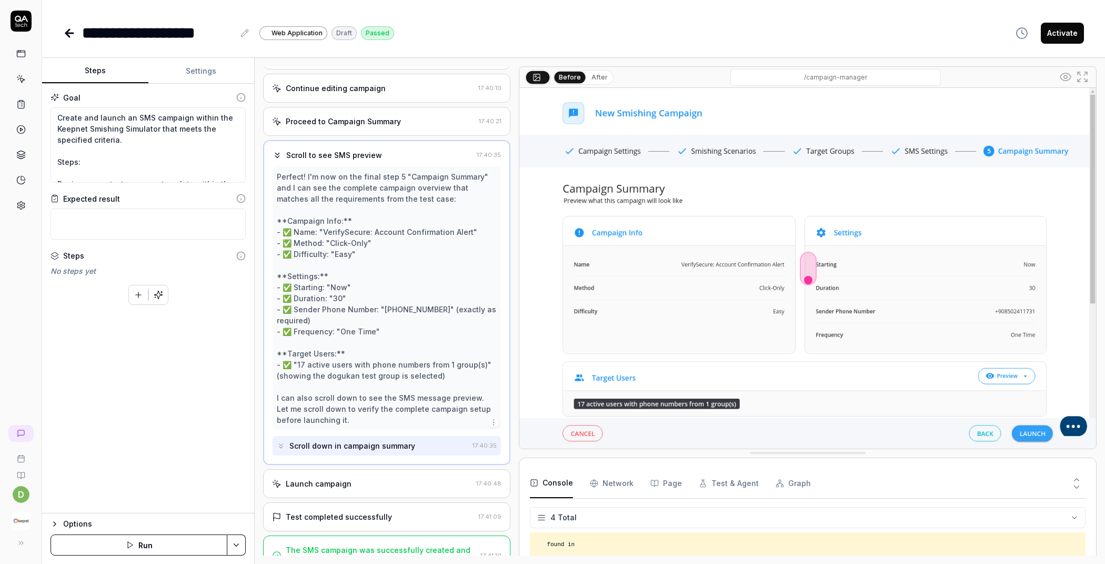
click at [346, 469] on div "Launch campaign 17:40:48" at bounding box center [386, 483] width 247 height 29
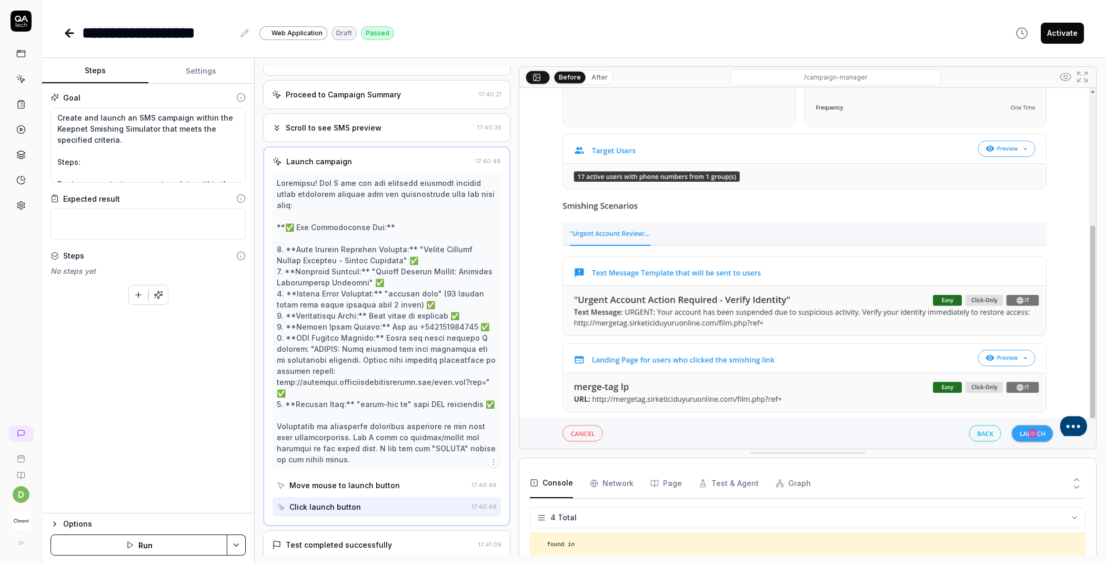
scroll to position [1533, 0]
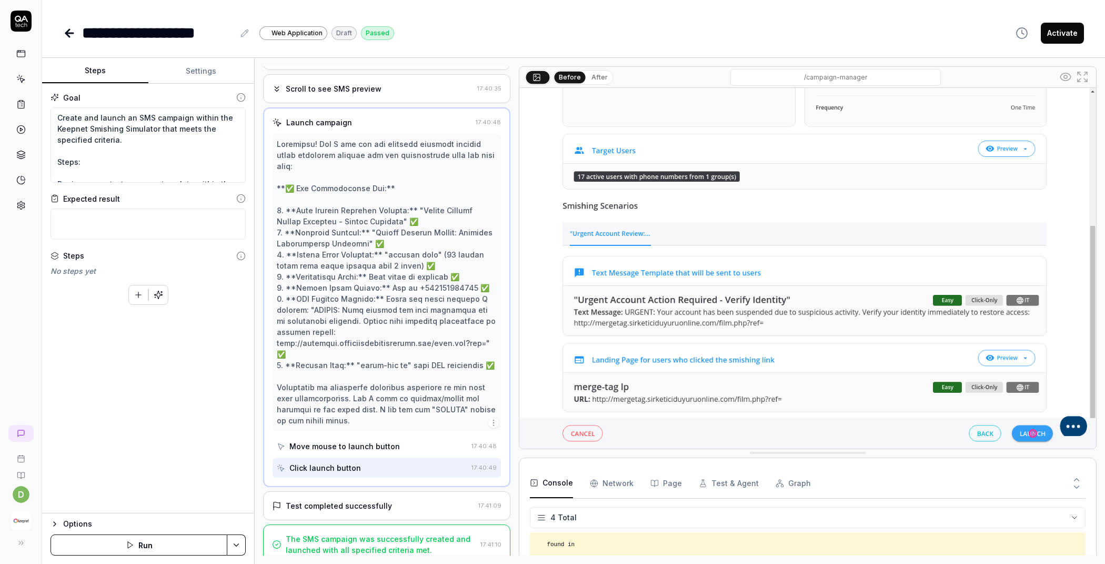
click at [342, 500] on div "Test completed successfully" at bounding box center [339, 505] width 106 height 11
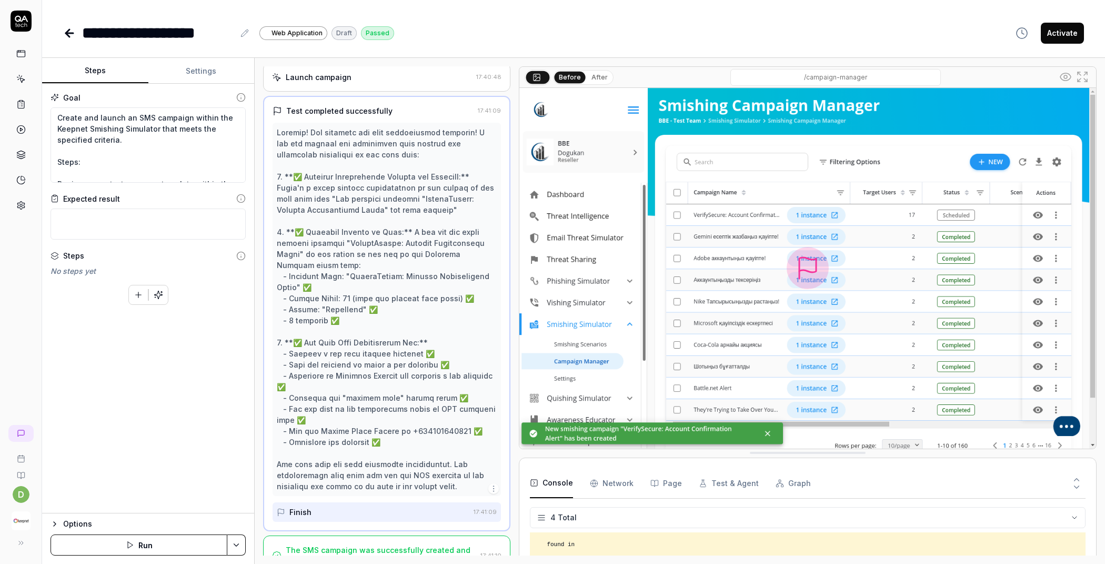
click at [322, 544] on div "The SMS campaign was successfully created and launched with all specified crite…" at bounding box center [381, 555] width 191 height 22
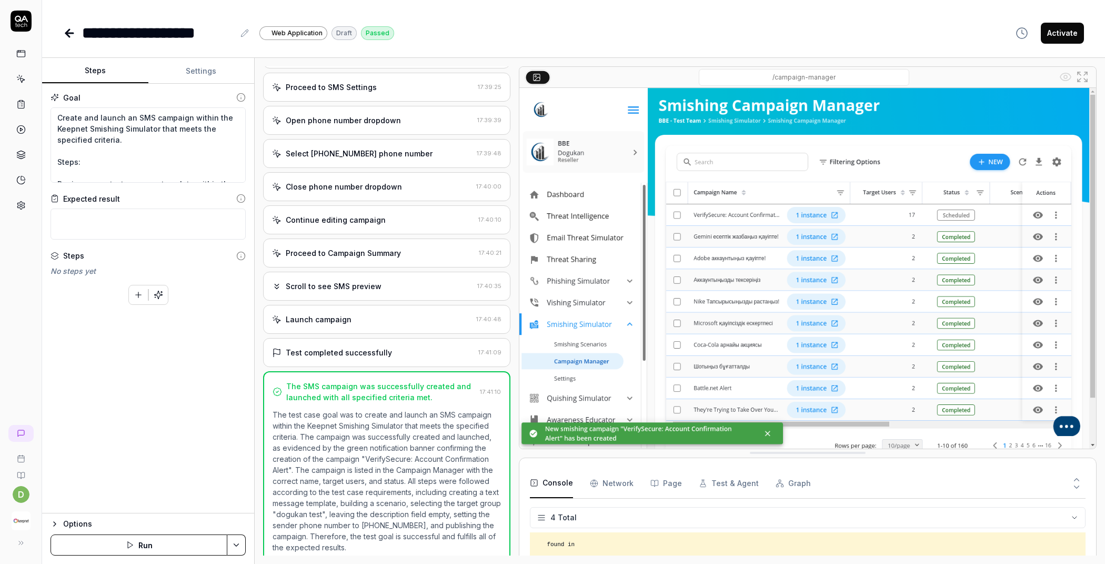
click at [1063, 36] on button "Activate" at bounding box center [1062, 33] width 43 height 21
type textarea "*"
